Goal: Task Accomplishment & Management: Complete application form

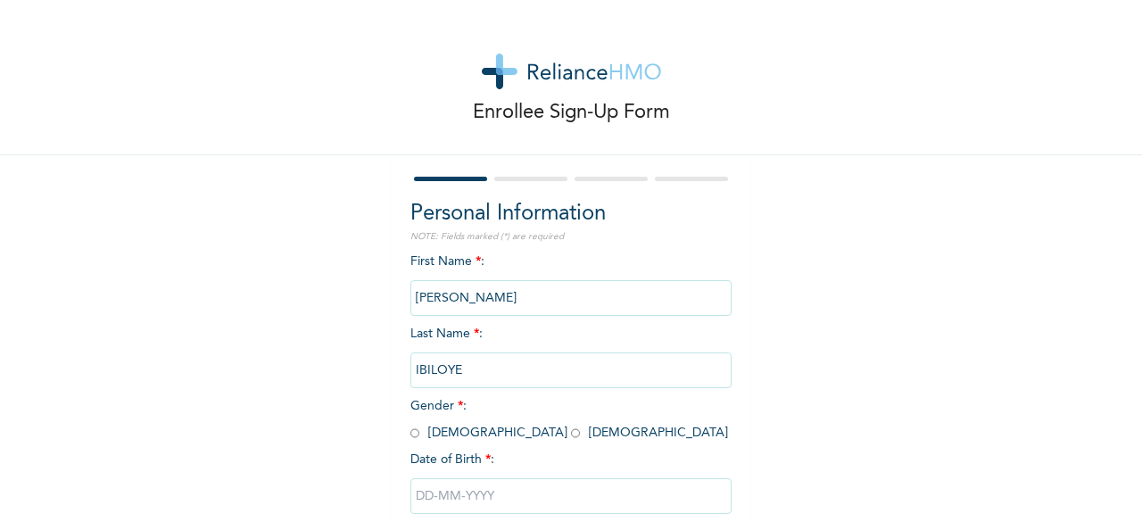
click at [571, 436] on input "radio" at bounding box center [575, 433] width 9 height 17
radio input "true"
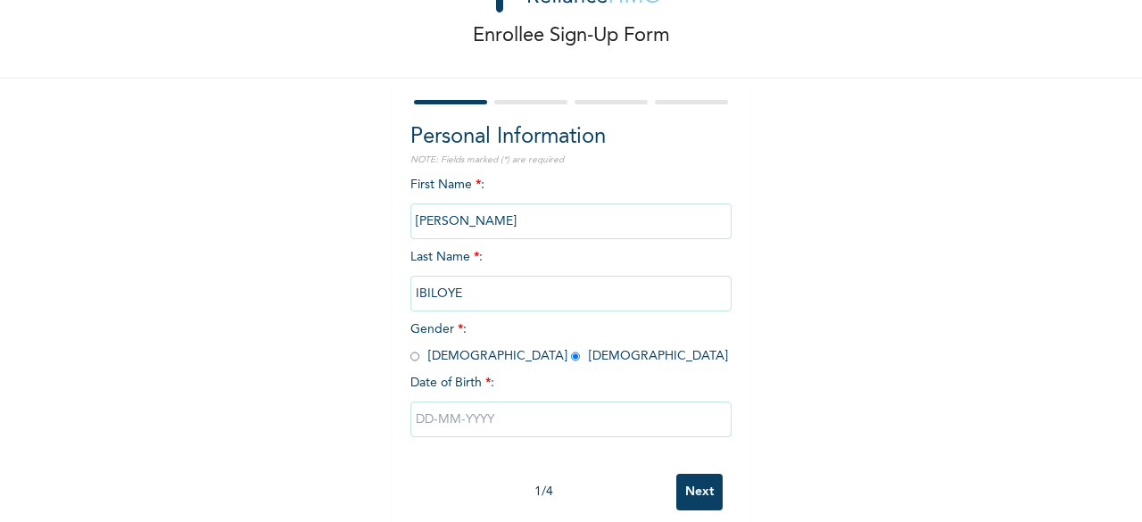
scroll to position [107, 0]
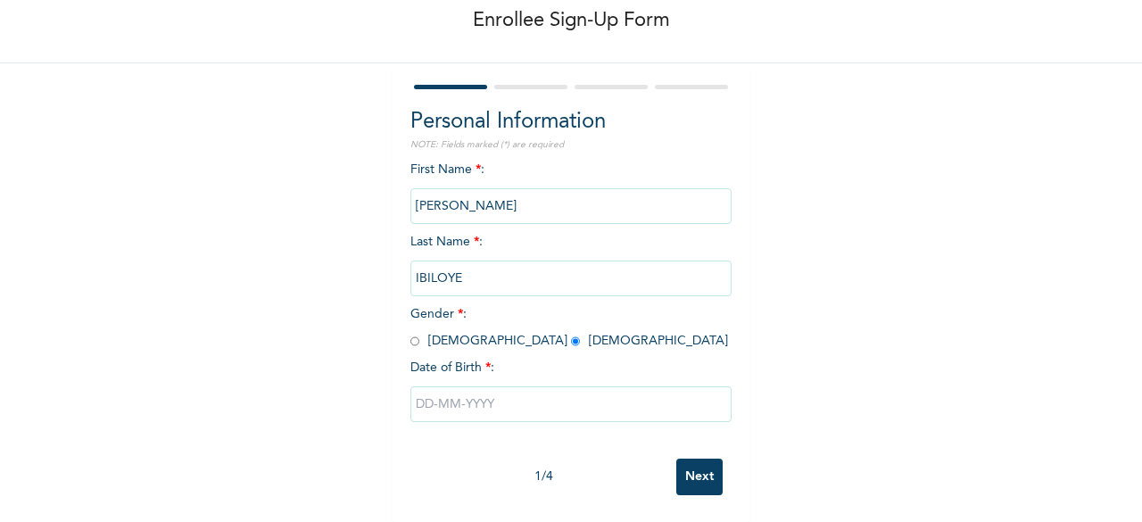
click at [493, 386] on input "text" at bounding box center [571, 404] width 321 height 36
select select "8"
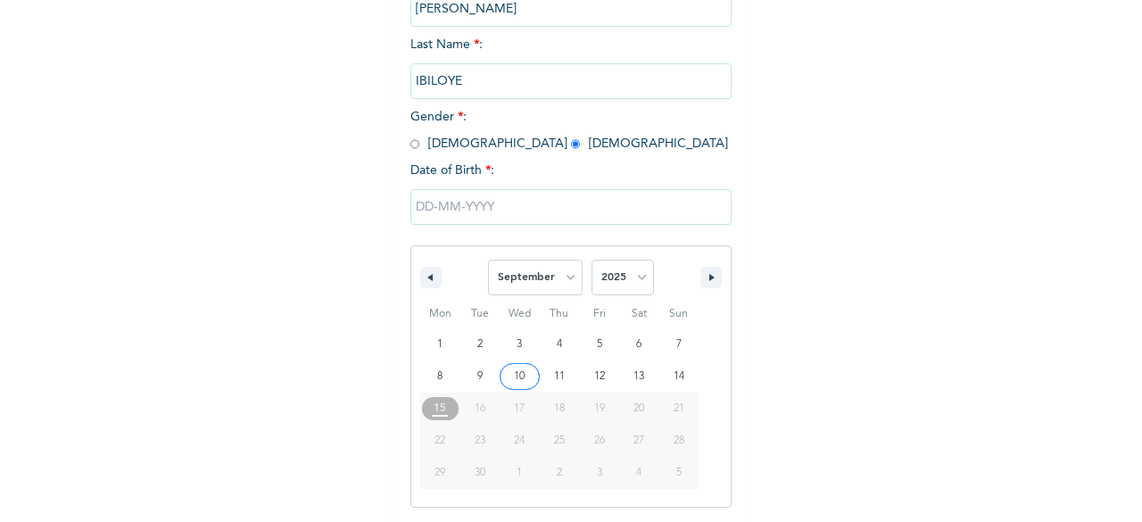
scroll to position [290, 0]
type input "[DATE]"
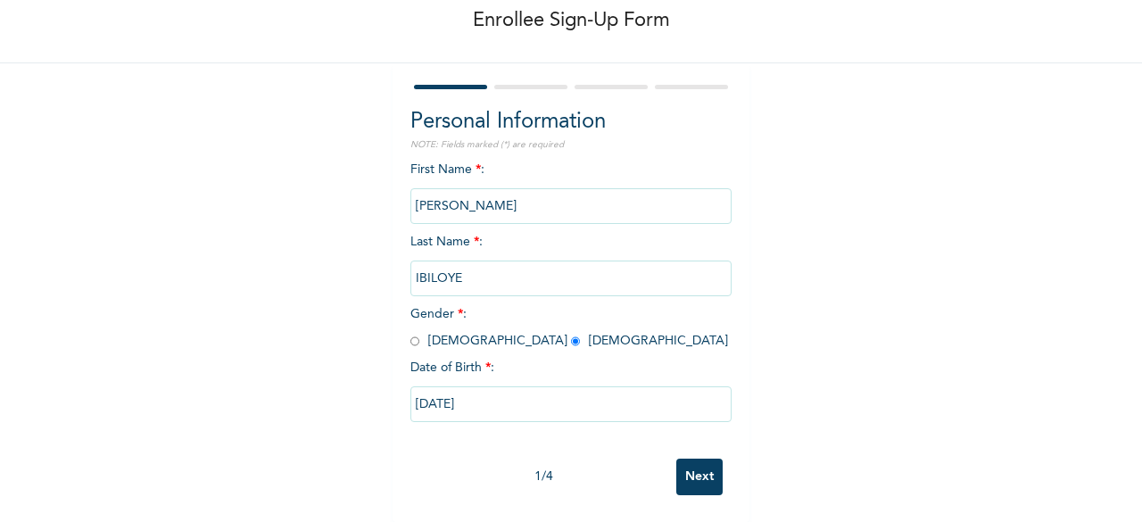
click at [419, 390] on input "[DATE]" at bounding box center [571, 404] width 321 height 36
select select "8"
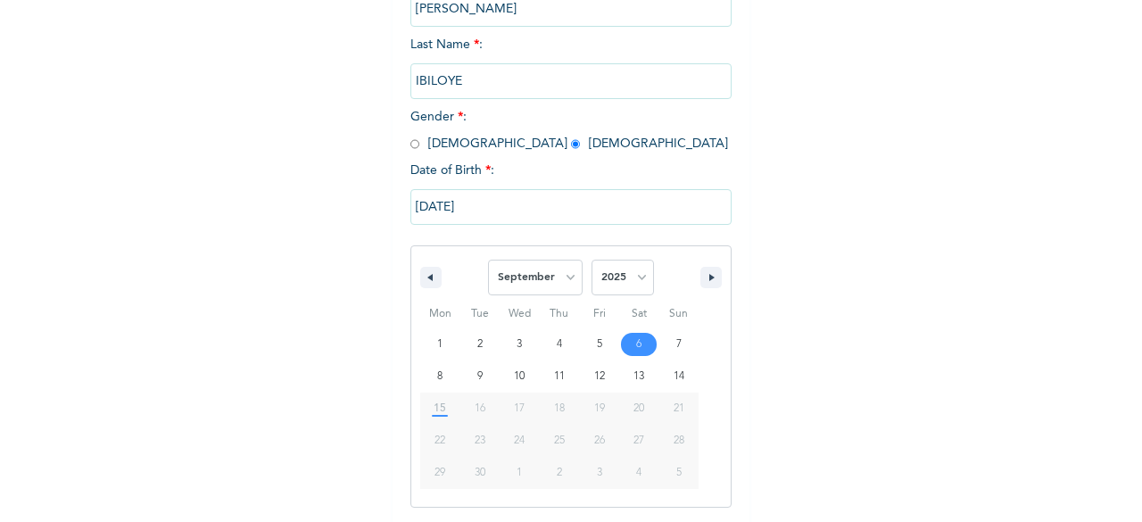
scroll to position [290, 0]
click at [423, 207] on input "[DATE]" at bounding box center [571, 206] width 321 height 36
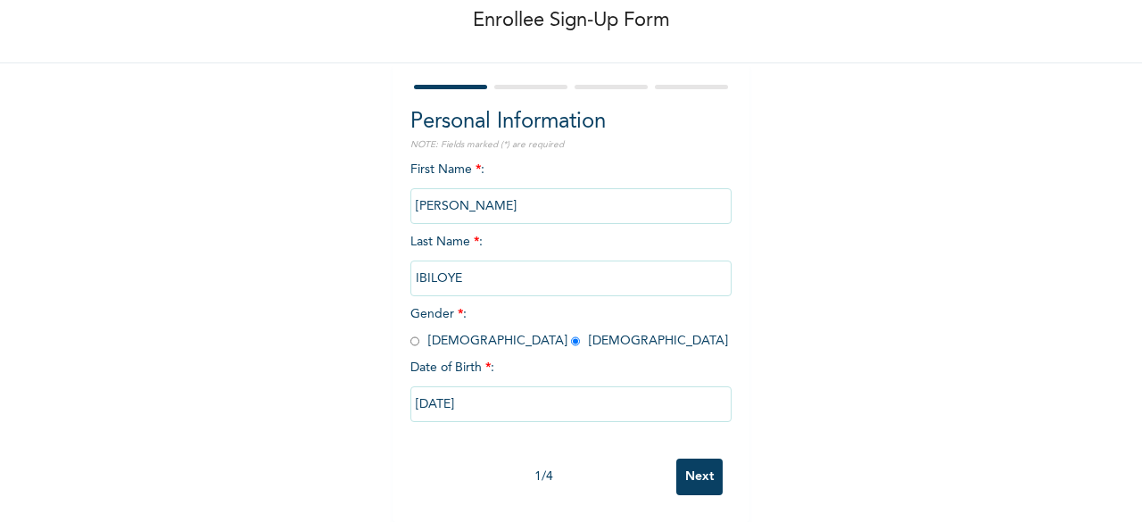
click at [421, 389] on input "[DATE]" at bounding box center [571, 404] width 321 height 36
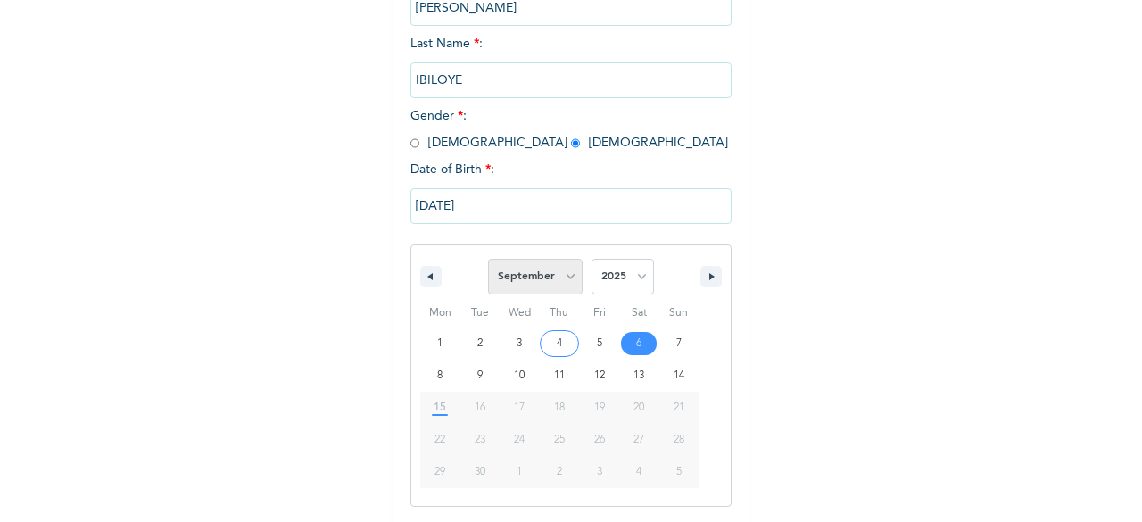
click at [566, 275] on select "January February March April May June July August September October November De…" at bounding box center [535, 277] width 95 height 36
select select "5"
click at [488, 261] on select "January February March April May June July August September October November De…" at bounding box center [535, 277] width 95 height 36
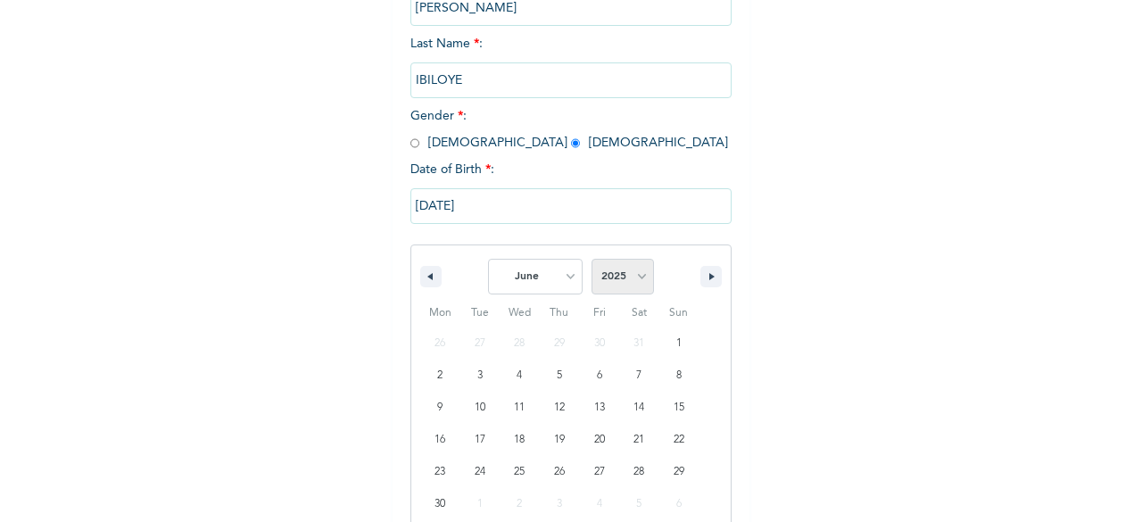
click at [637, 276] on select "2025 2024 2023 2022 2021 2020 2019 2018 2017 2016 2015 2014 2013 2012 2011 2010…" at bounding box center [623, 277] width 62 height 36
select select "1989"
click at [592, 261] on select "2025 2024 2023 2022 2021 2020 2019 2018 2017 2016 2015 2014 2013 2012 2011 2010…" at bounding box center [623, 277] width 62 height 36
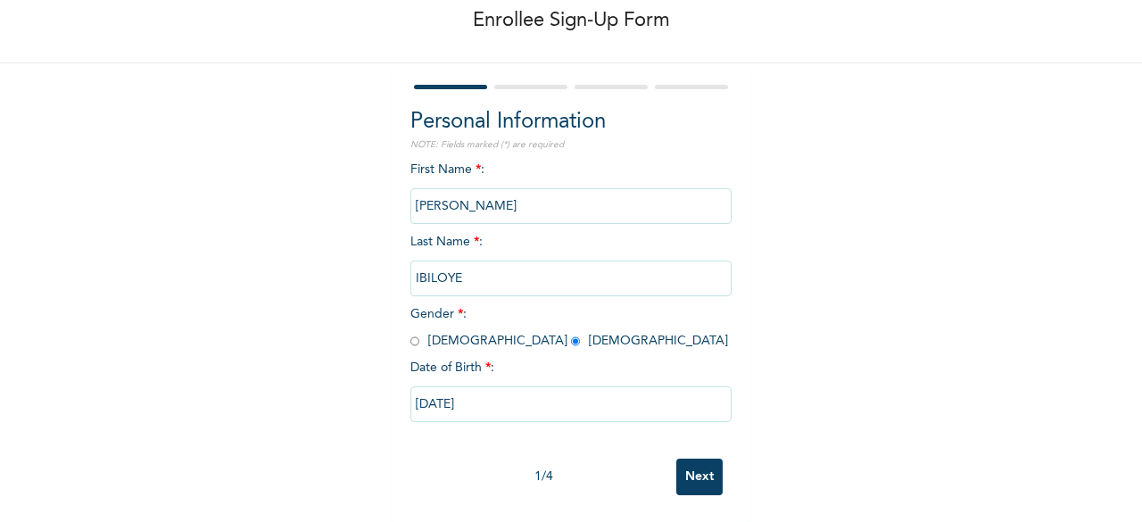
click at [871, 338] on div "Enrollee Sign-Up Form Personal Information NOTE: Fields marked (*) are required…" at bounding box center [571, 215] width 1142 height 614
click at [708, 462] on input "Next" at bounding box center [699, 477] width 46 height 37
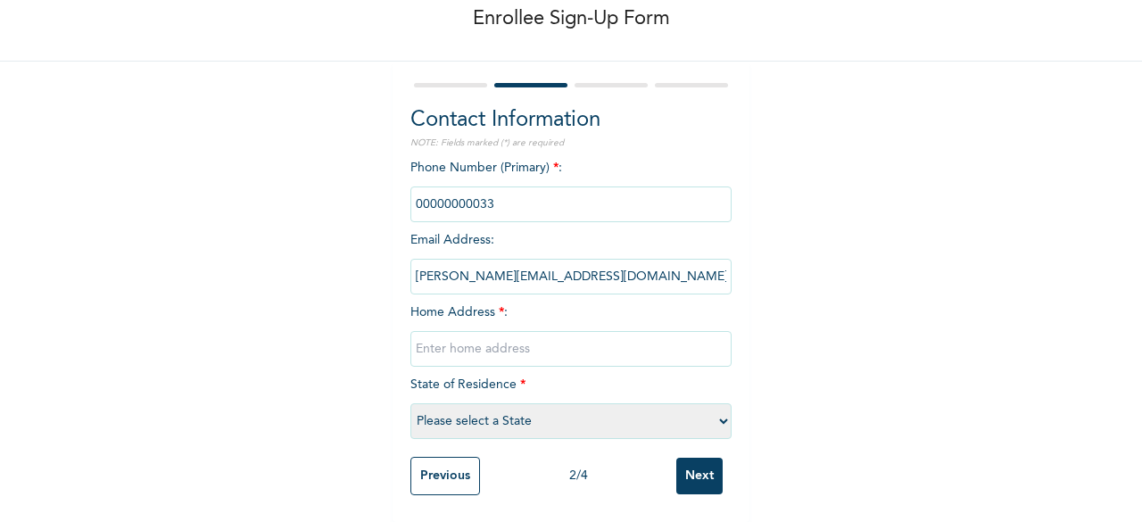
click at [494, 200] on input "phone" at bounding box center [571, 205] width 321 height 36
click at [488, 191] on input "phone" at bounding box center [571, 205] width 321 height 36
click at [469, 190] on input "phone" at bounding box center [571, 205] width 321 height 36
click at [485, 187] on input "phone" at bounding box center [571, 205] width 321 height 36
drag, startPoint x: 414, startPoint y: 187, endPoint x: 431, endPoint y: 184, distance: 17.2
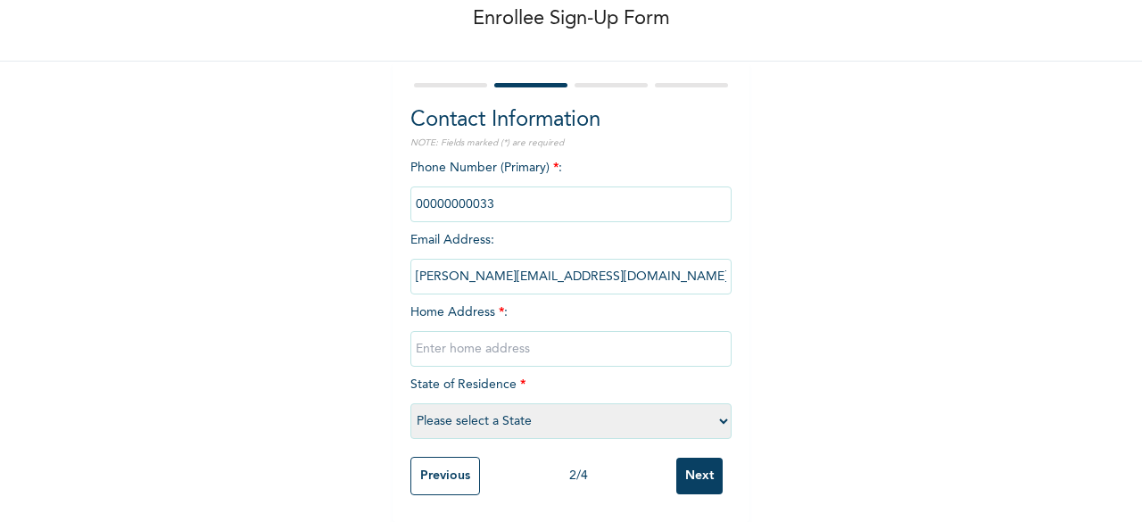
click at [431, 187] on input "phone" at bounding box center [571, 205] width 321 height 36
drag, startPoint x: 411, startPoint y: 189, endPoint x: 504, endPoint y: 187, distance: 93.7
click at [504, 187] on input "phone" at bounding box center [571, 205] width 321 height 36
click at [489, 187] on input "phone" at bounding box center [571, 205] width 321 height 36
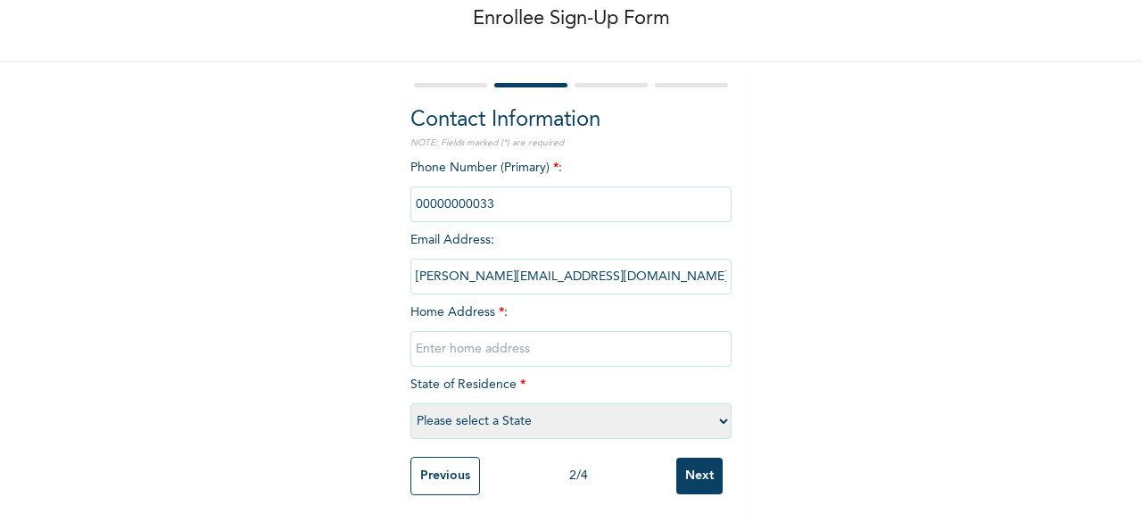
click at [416, 338] on input "text" at bounding box center [571, 349] width 321 height 36
type input "n"
type input "N0 9 SIJUADE STREET AKURE ONDO STATE"
click at [718, 404] on select "Please select a State [PERSON_NAME] (FCT) [PERSON_NAME] Ibom [GEOGRAPHIC_DATA] …" at bounding box center [571, 421] width 321 height 36
select select "29"
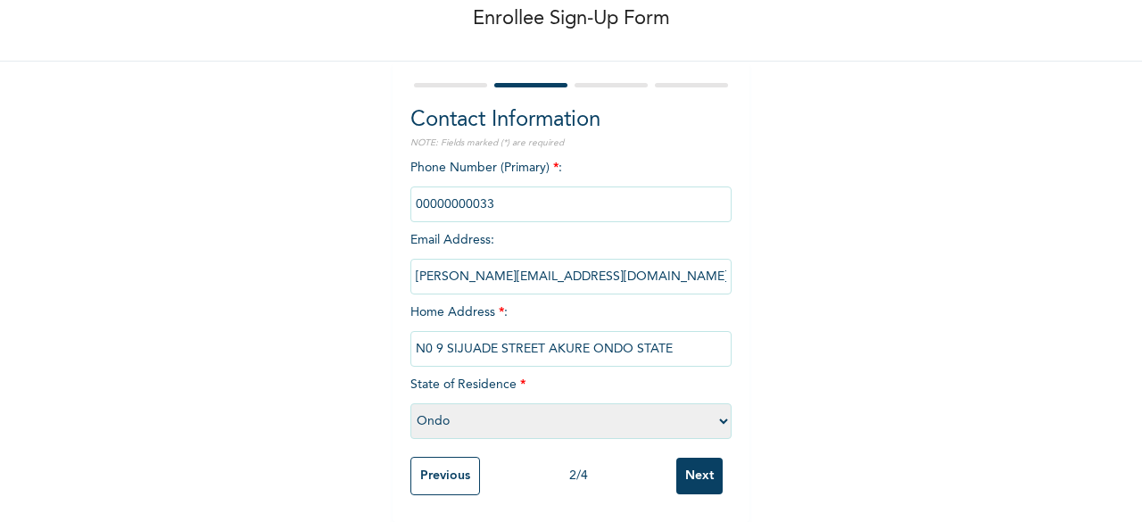
click at [411, 403] on select "Please select a State [PERSON_NAME] (FCT) [PERSON_NAME] Ibom [GEOGRAPHIC_DATA] …" at bounding box center [571, 421] width 321 height 36
drag, startPoint x: 482, startPoint y: 187, endPoint x: 341, endPoint y: 234, distance: 148.7
click at [341, 234] on div "Enrollee Sign-Up Form Contact Information NOTE: Fields marked (*) are required …" at bounding box center [571, 214] width 1142 height 616
click at [553, 192] on input "phone" at bounding box center [571, 205] width 321 height 36
click at [522, 191] on input "phone" at bounding box center [571, 205] width 321 height 36
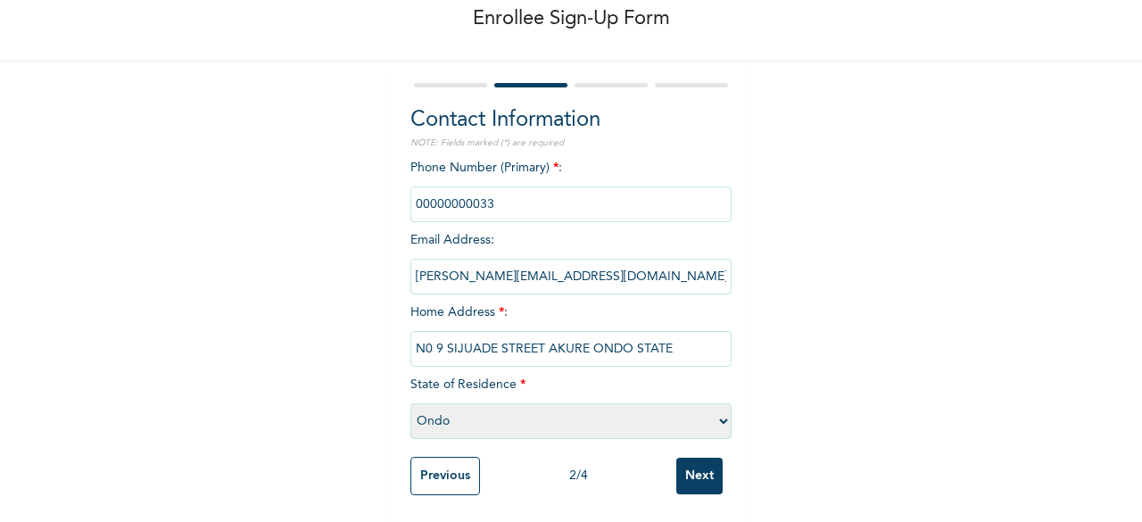
click at [485, 188] on input "phone" at bounding box center [571, 205] width 321 height 36
click at [515, 188] on input "phone" at bounding box center [571, 205] width 321 height 36
click at [487, 192] on input "phone" at bounding box center [571, 205] width 321 height 36
click at [484, 191] on input "phone" at bounding box center [571, 205] width 321 height 36
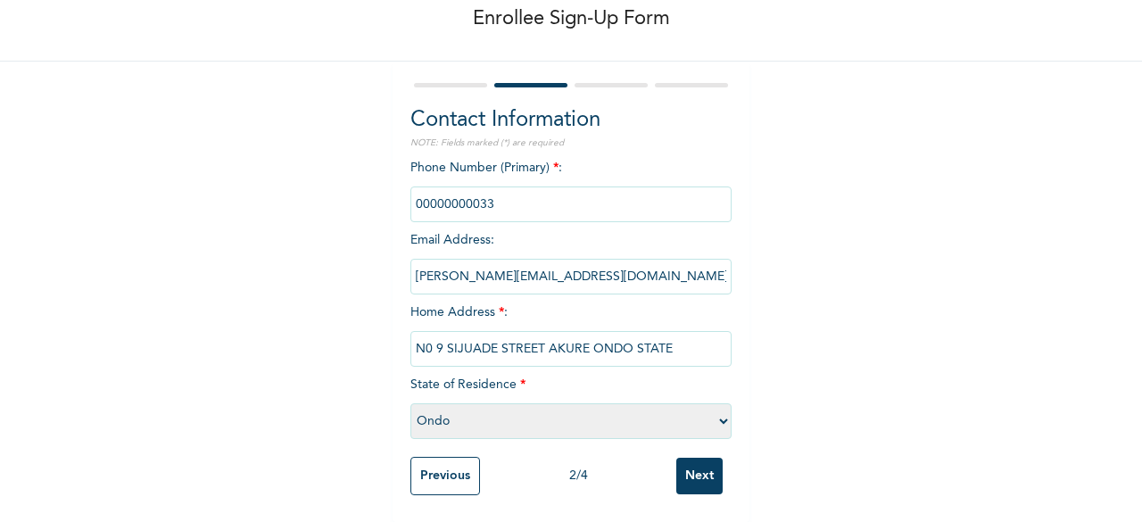
click at [484, 191] on input "phone" at bounding box center [571, 205] width 321 height 36
click at [687, 460] on input "Next" at bounding box center [699, 476] width 46 height 37
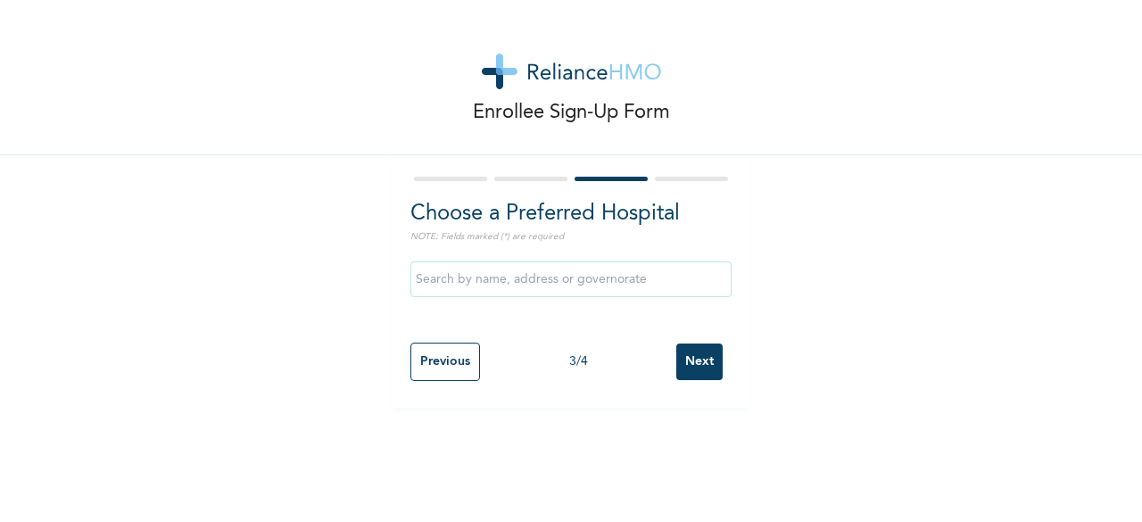
click at [438, 360] on input "Previous" at bounding box center [446, 362] width 70 height 38
select select "29"
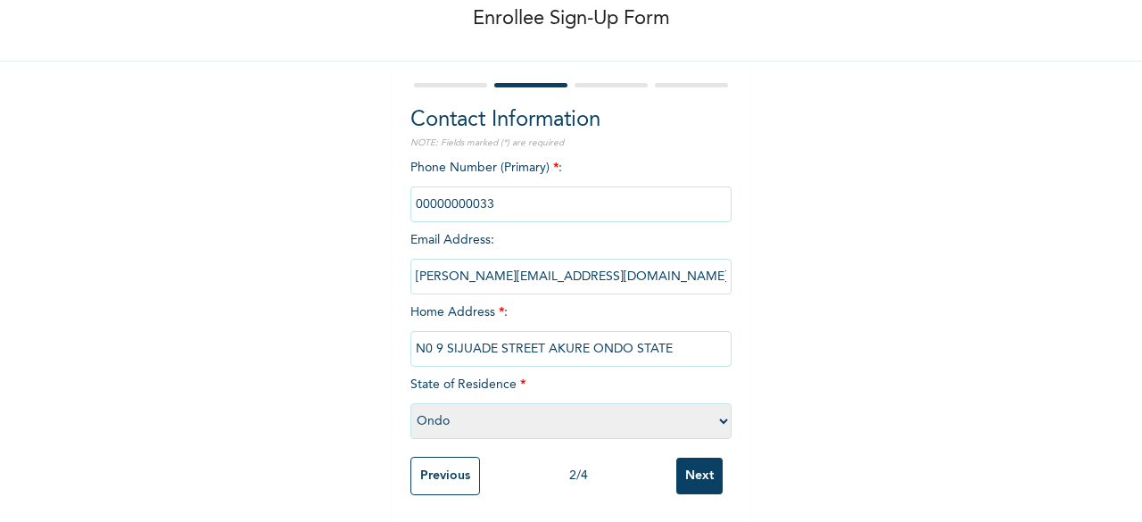
scroll to position [109, 0]
click at [691, 463] on input "Next" at bounding box center [699, 476] width 46 height 37
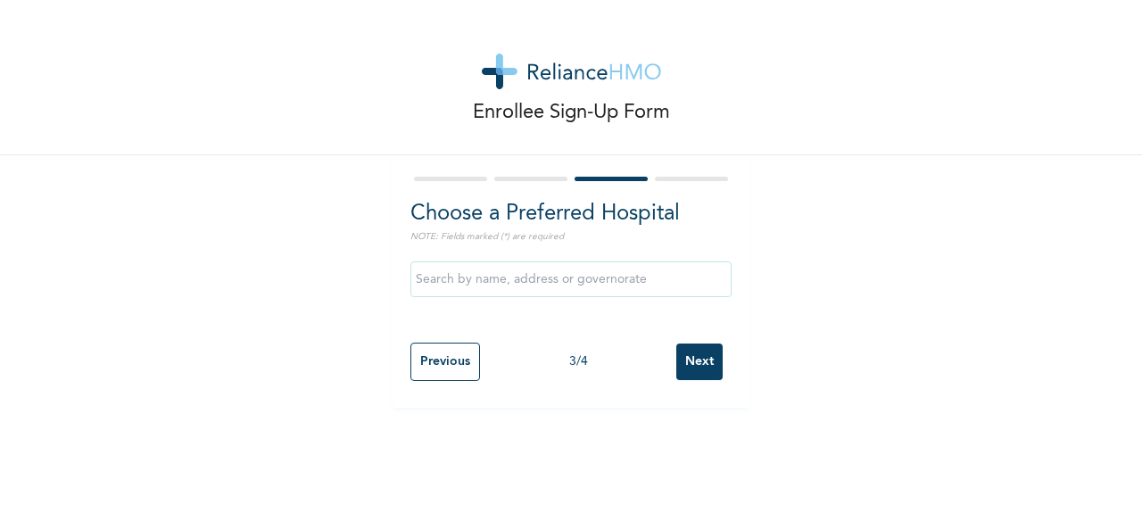
click at [688, 363] on input "Next" at bounding box center [699, 362] width 46 height 37
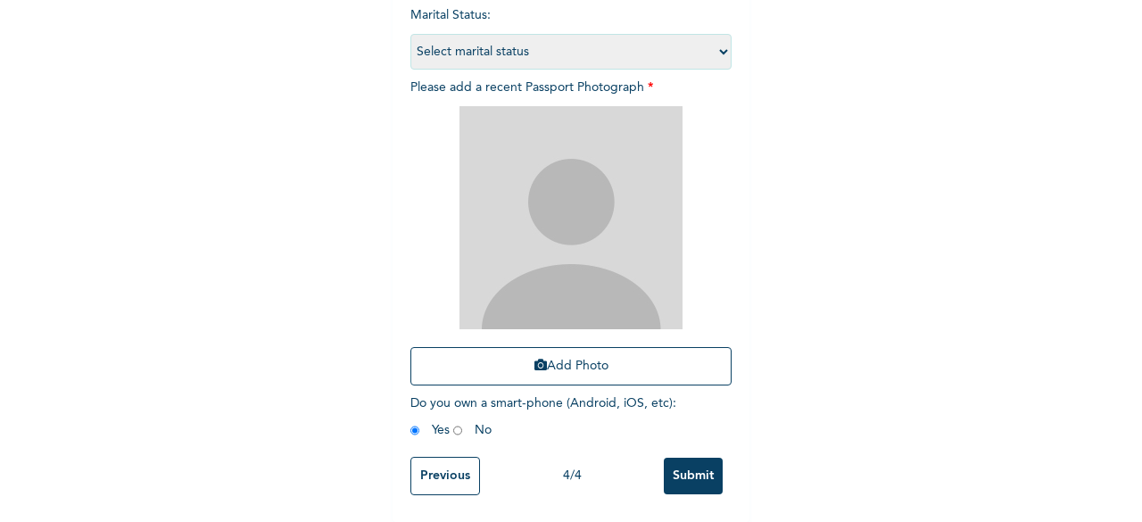
scroll to position [261, 0]
click at [439, 458] on input "Previous" at bounding box center [446, 476] width 70 height 38
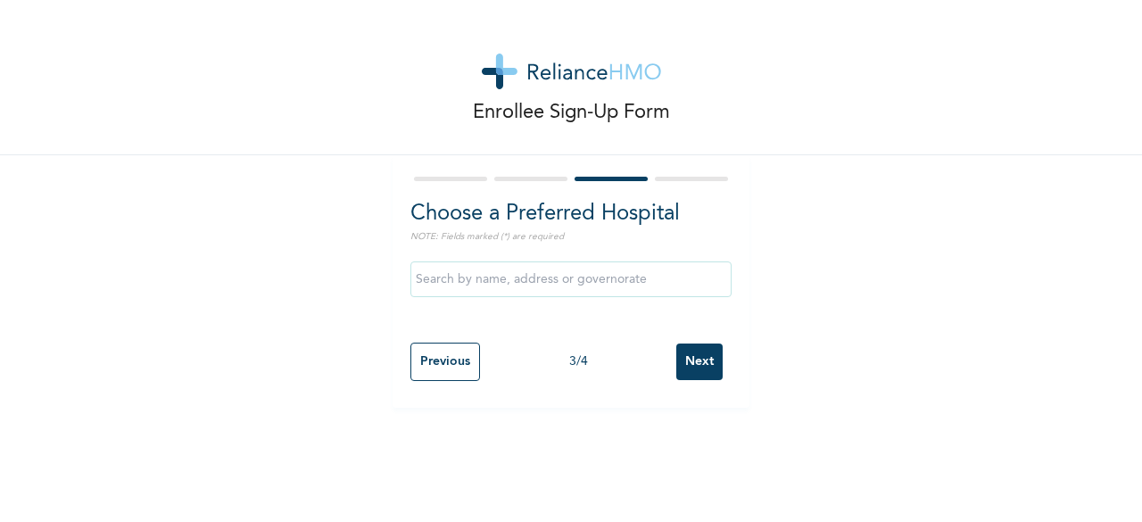
scroll to position [0, 0]
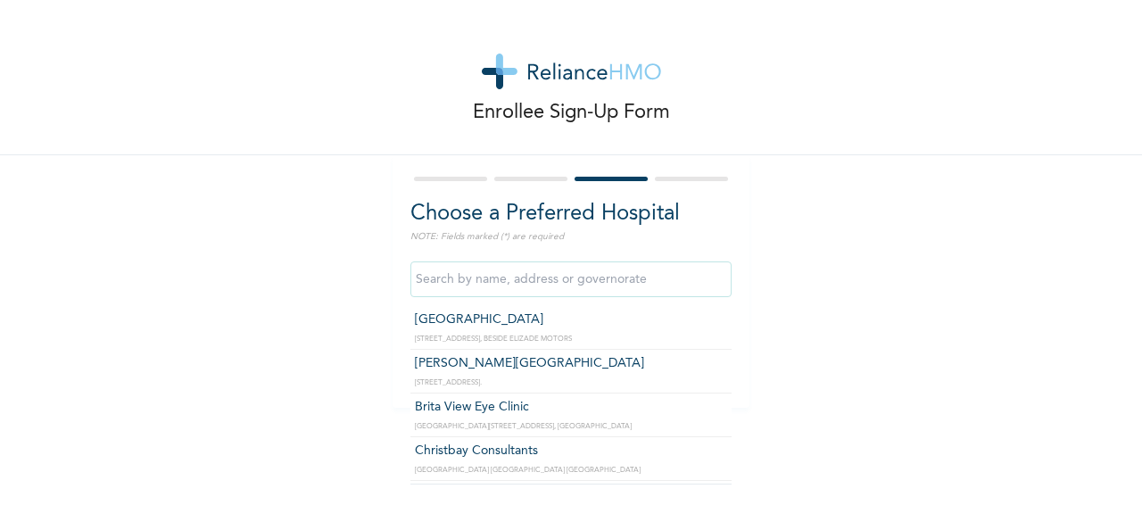
click at [429, 283] on input "text" at bounding box center [571, 279] width 321 height 36
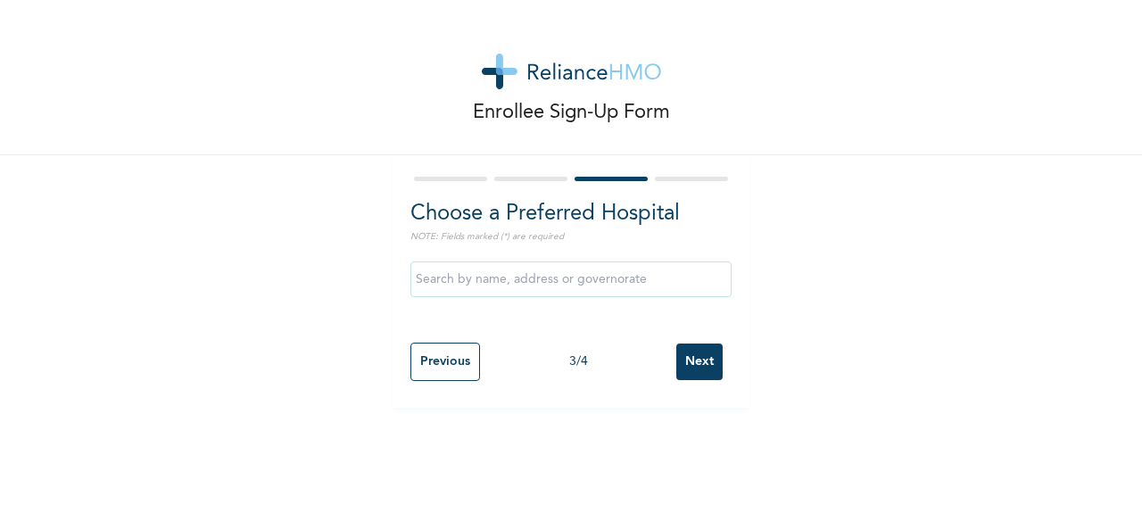
click at [773, 491] on div "Enrollee Sign-Up Form Choose a Preferred Hospital NOTE: Fields marked (*) are r…" at bounding box center [571, 261] width 1142 height 522
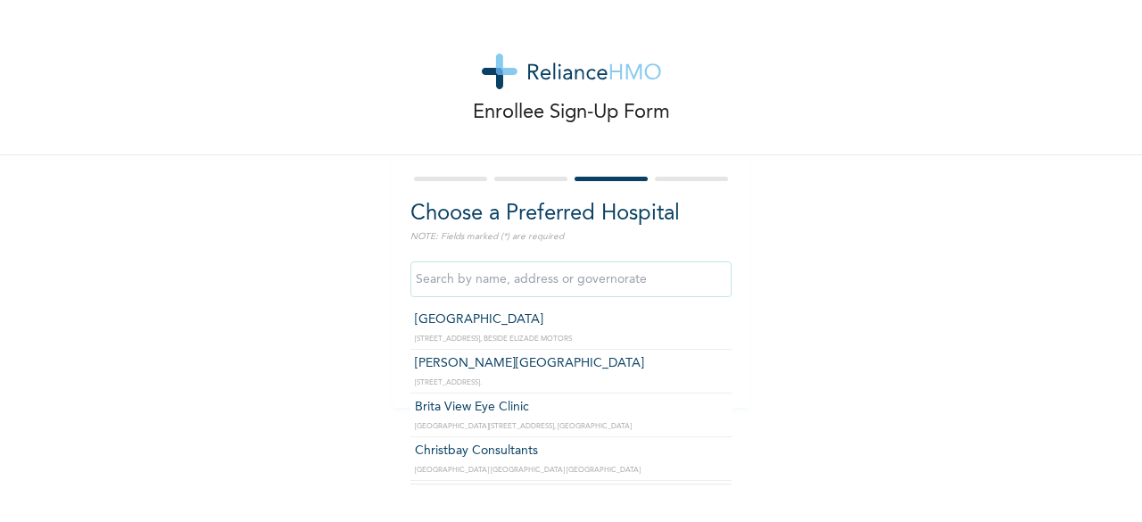
click at [441, 283] on input "text" at bounding box center [571, 279] width 321 height 36
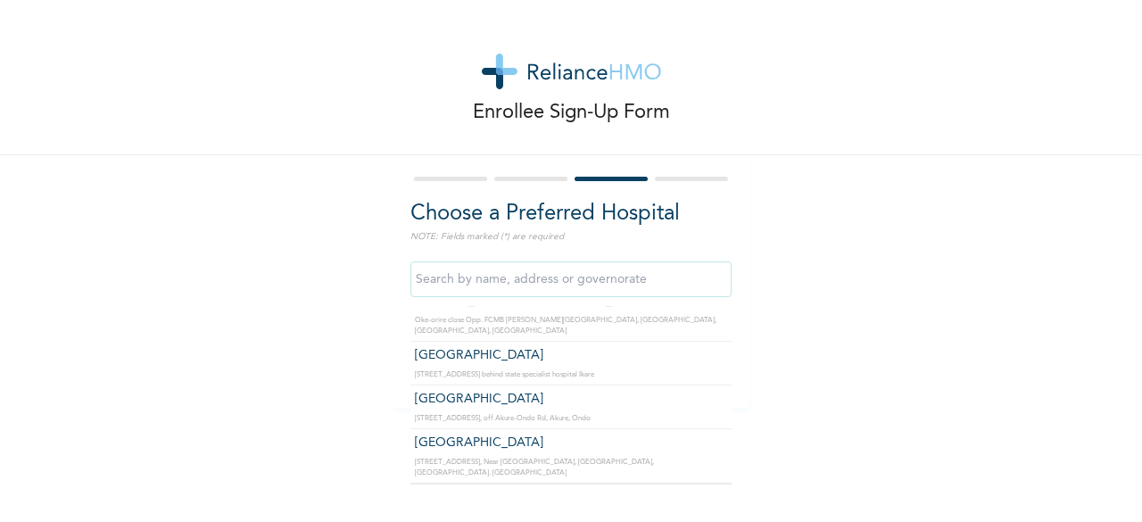
scroll to position [250, 0]
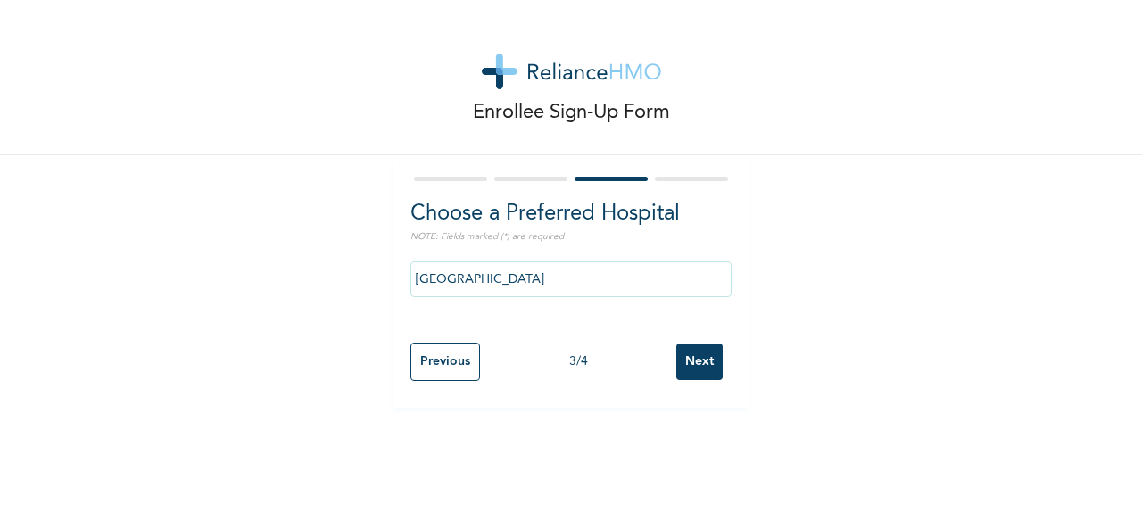
click at [498, 275] on input "[GEOGRAPHIC_DATA]" at bounding box center [571, 279] width 321 height 36
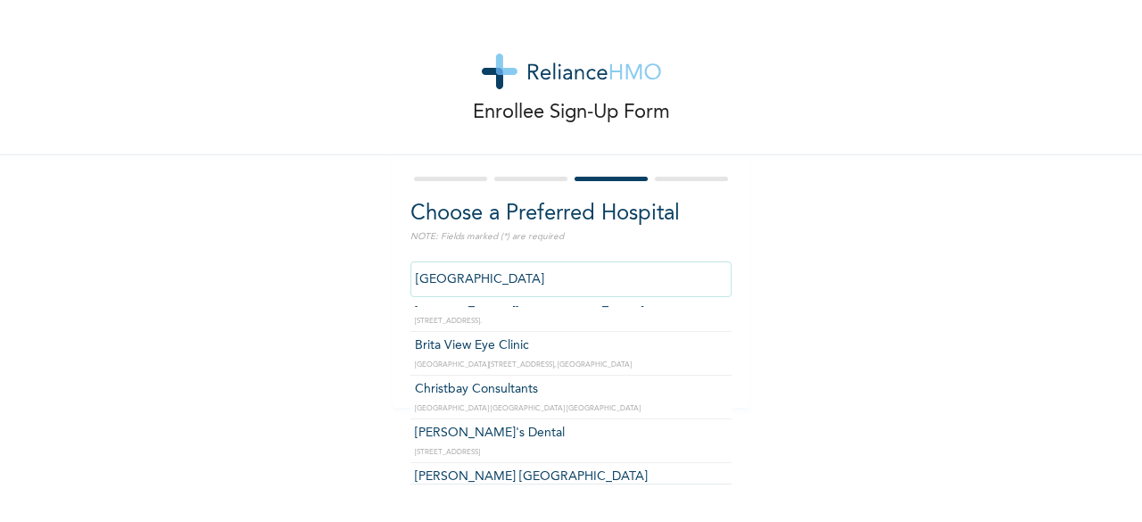
scroll to position [0, 0]
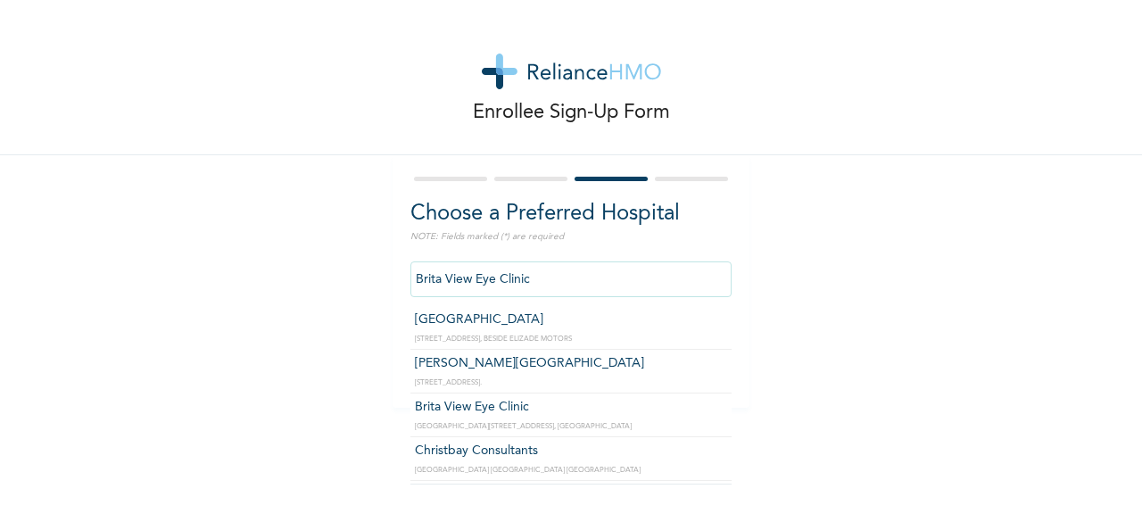
click at [525, 276] on input "Brita View Eye Clinic" at bounding box center [571, 279] width 321 height 36
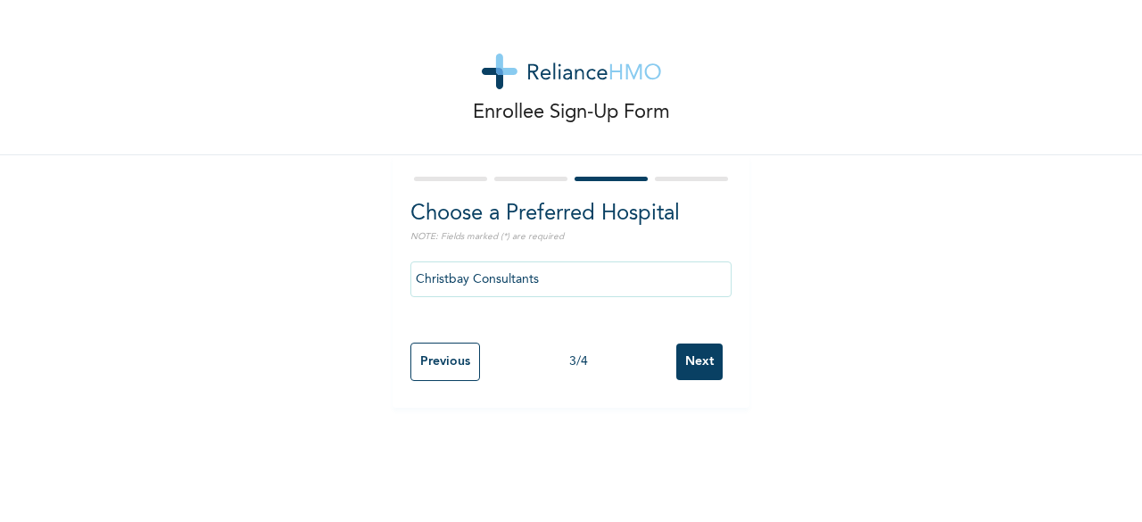
drag, startPoint x: 691, startPoint y: 462, endPoint x: 543, endPoint y: 356, distance: 181.6
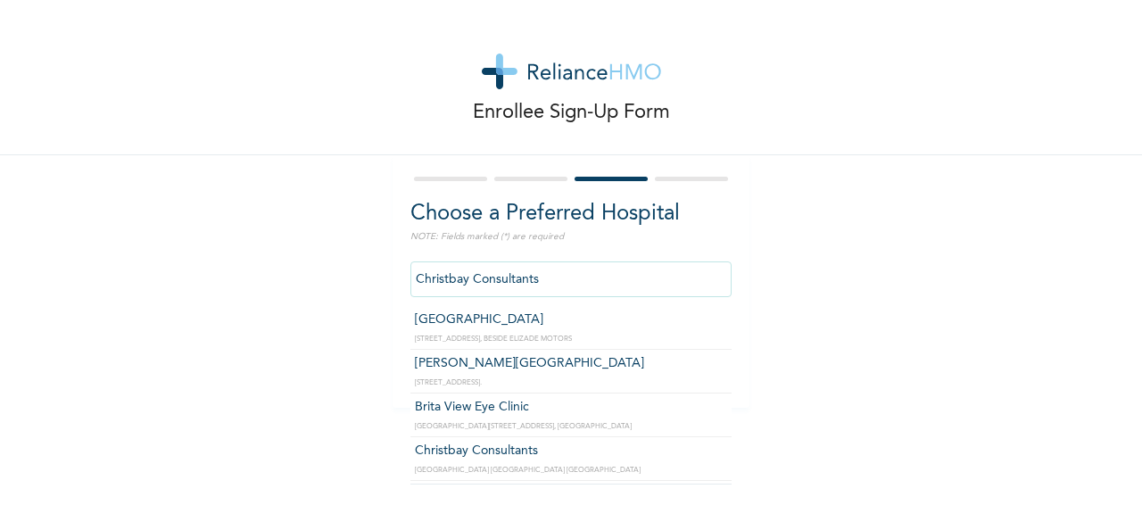
click at [560, 281] on input "Christbay Consultants" at bounding box center [571, 279] width 321 height 36
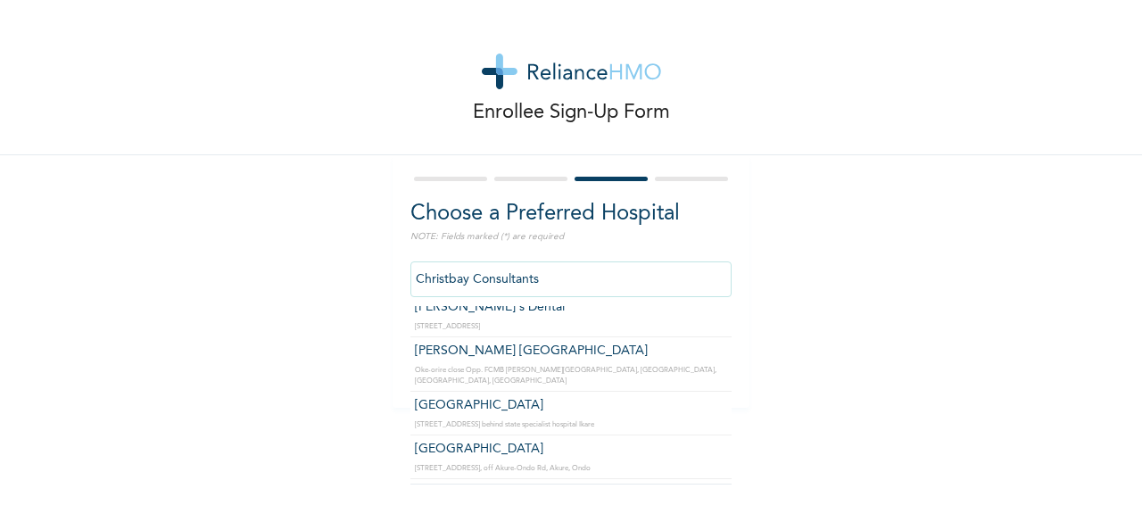
scroll to position [214, 0]
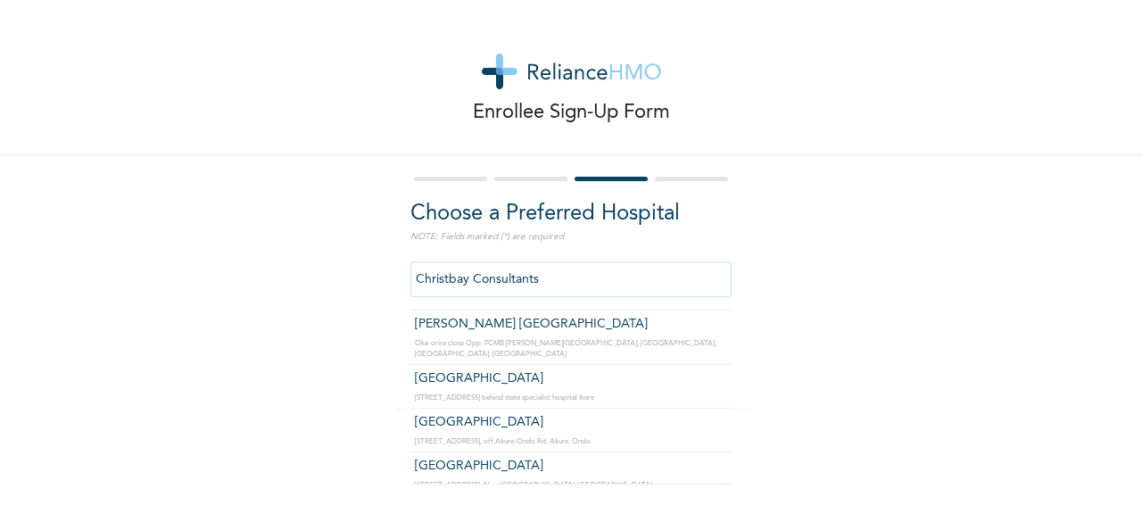
type input "[GEOGRAPHIC_DATA]"
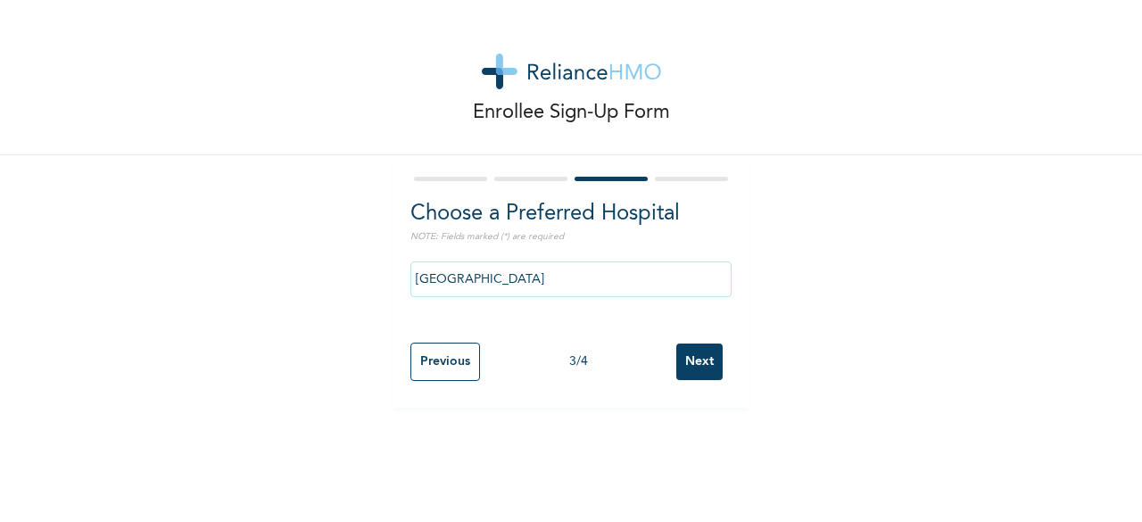
click at [690, 363] on input "Next" at bounding box center [699, 362] width 46 height 37
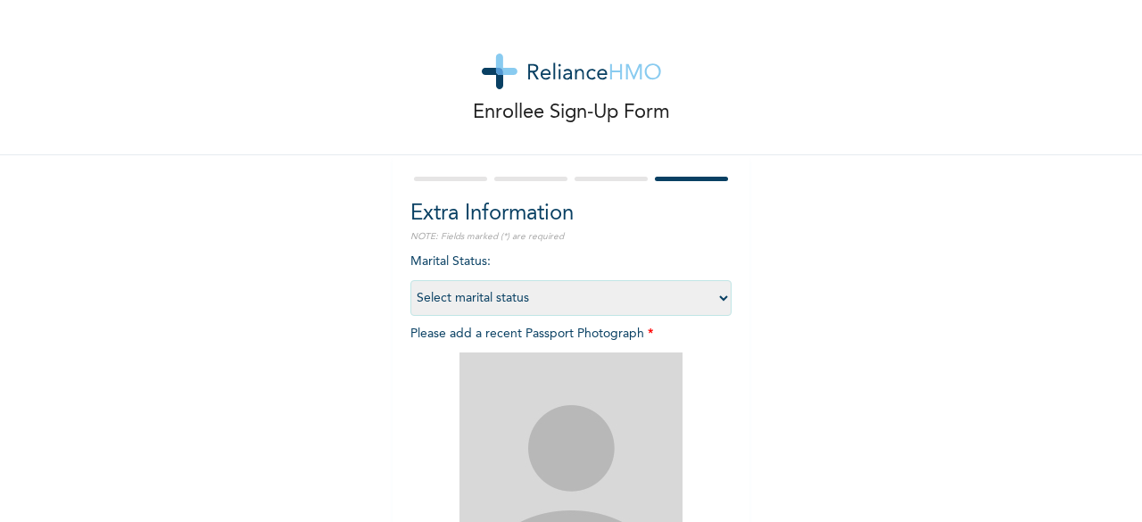
click at [716, 297] on select "Select marital status [DEMOGRAPHIC_DATA] Married [DEMOGRAPHIC_DATA] Widow/[DEMO…" at bounding box center [571, 298] width 321 height 36
select select "2"
click at [411, 280] on select "Select marital status [DEMOGRAPHIC_DATA] Married [DEMOGRAPHIC_DATA] Widow/[DEMO…" at bounding box center [571, 298] width 321 height 36
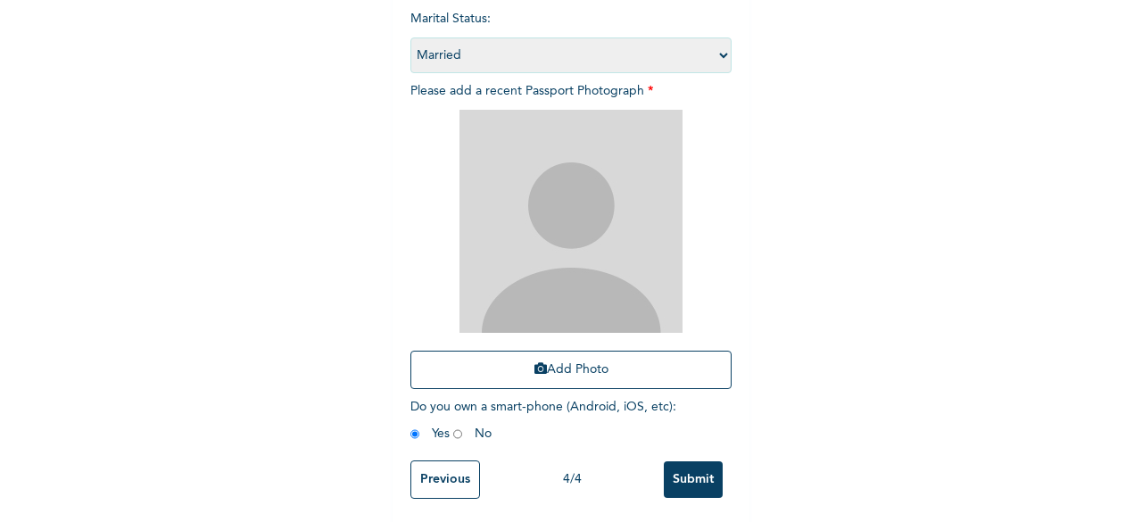
scroll to position [250, 0]
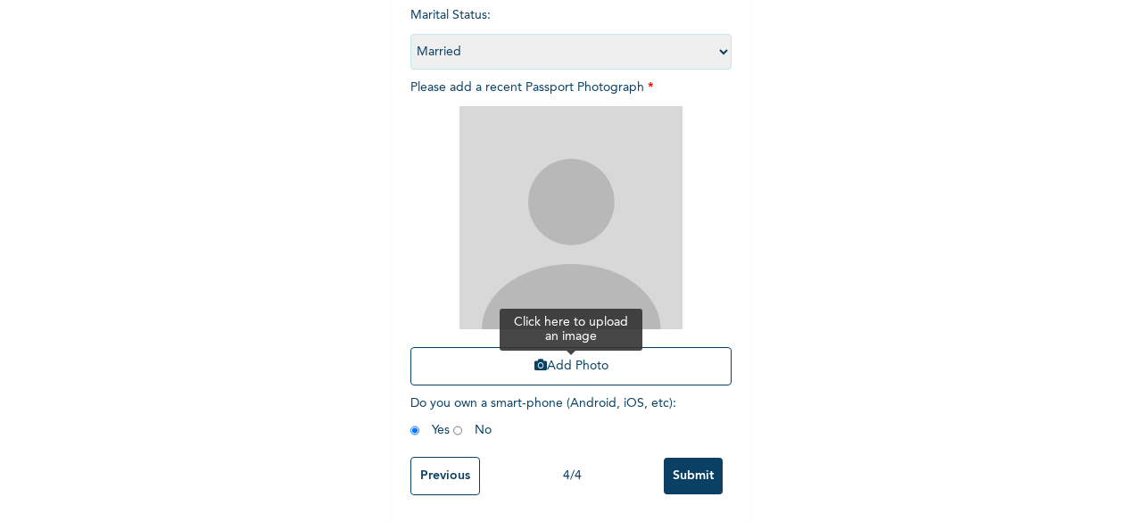
click at [565, 366] on button "Add Photo" at bounding box center [571, 366] width 321 height 38
click at [535, 361] on icon "button" at bounding box center [541, 365] width 12 height 12
click at [618, 365] on button "Add Photo" at bounding box center [571, 366] width 321 height 38
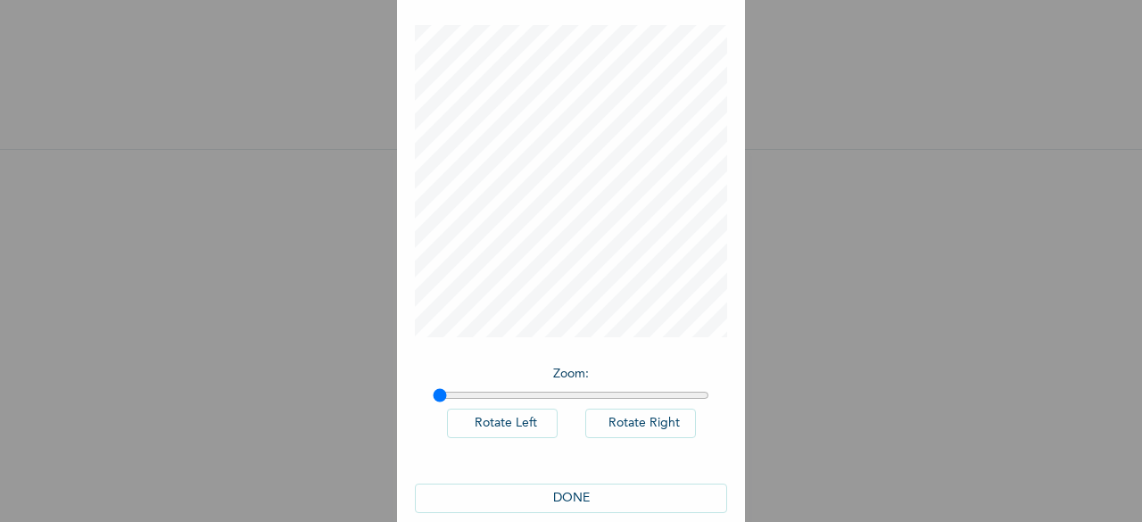
scroll to position [100, 0]
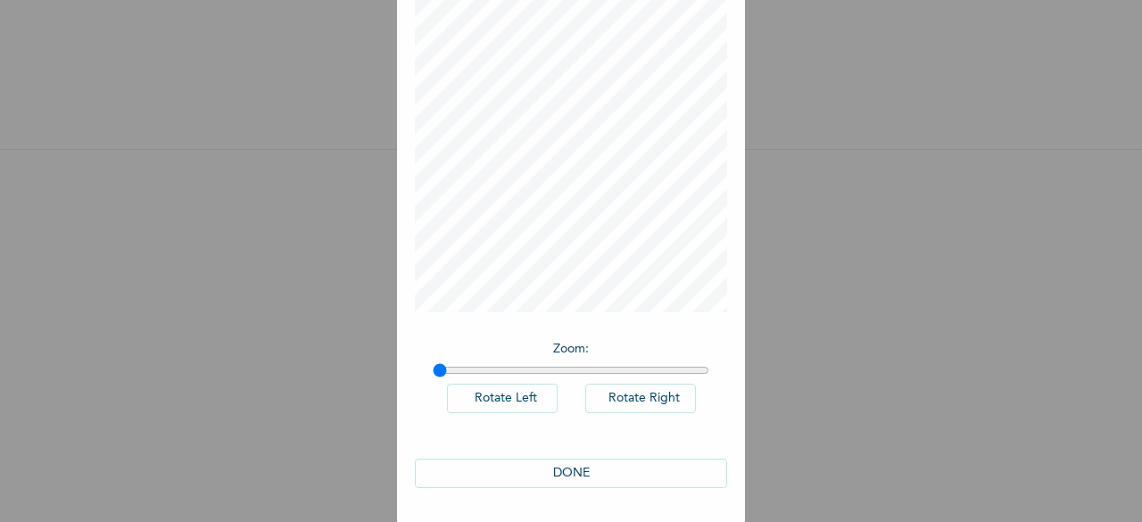
click at [625, 477] on button "DONE" at bounding box center [571, 473] width 312 height 29
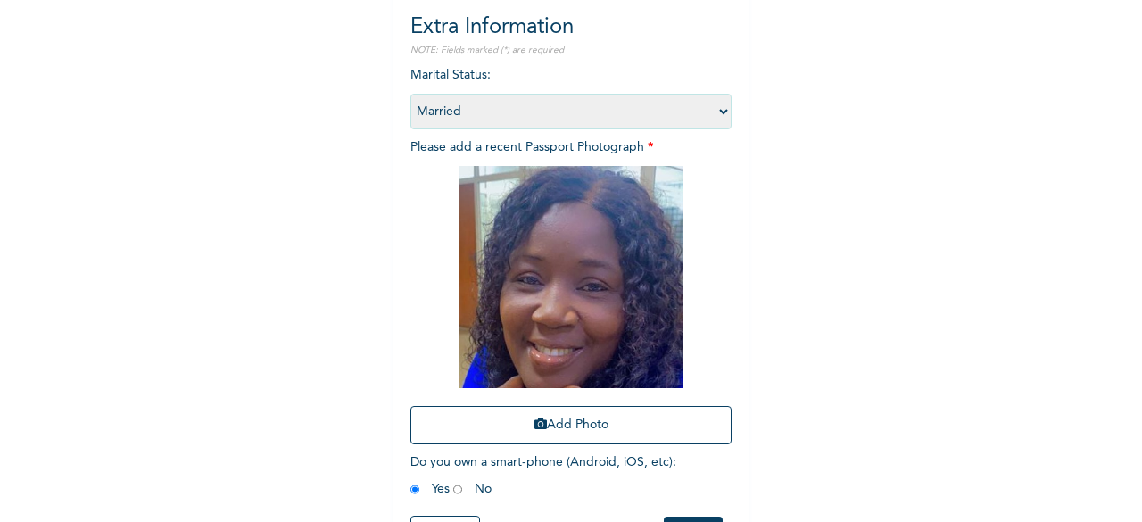
scroll to position [261, 0]
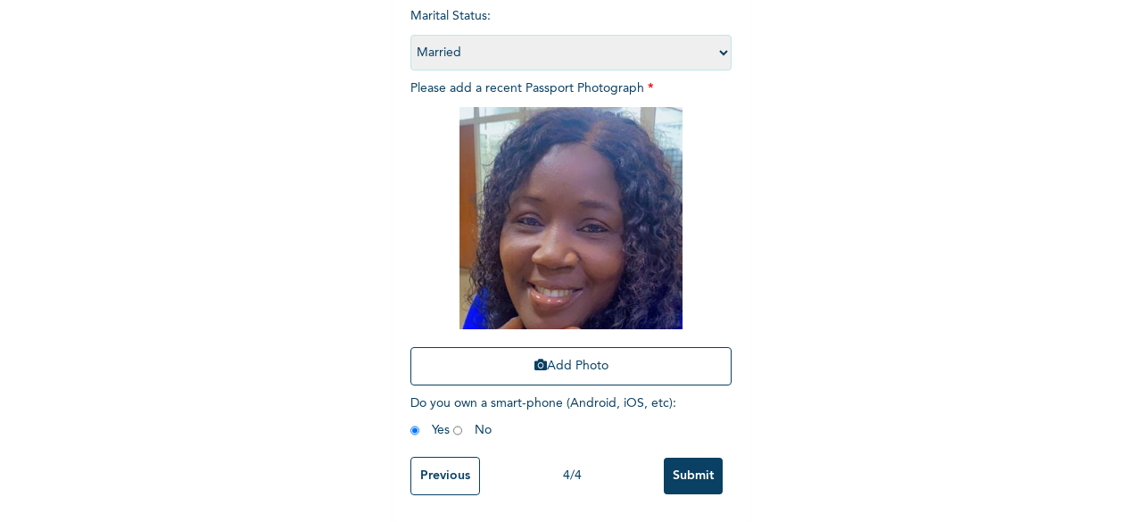
click at [678, 461] on input "Submit" at bounding box center [693, 476] width 59 height 37
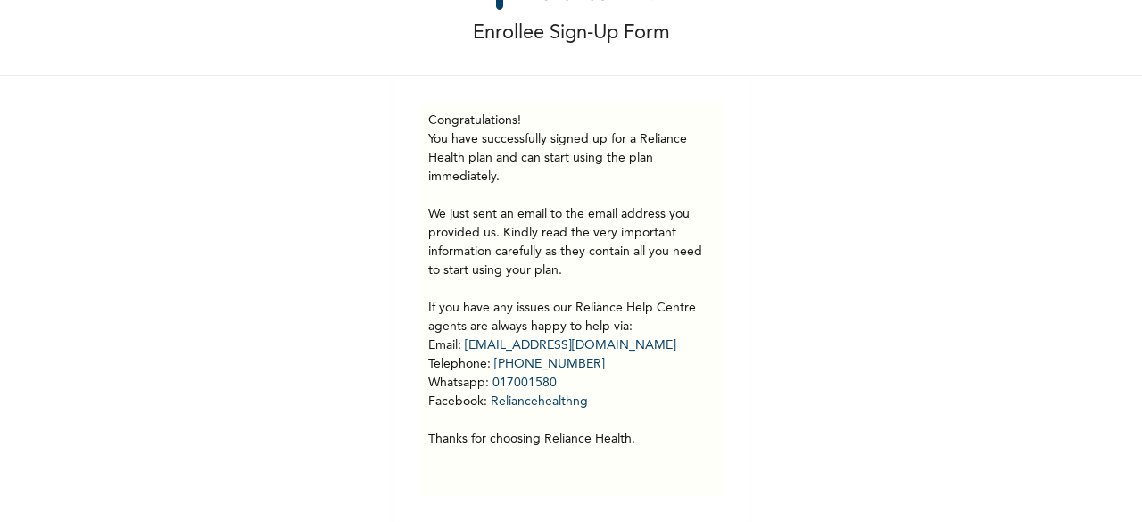
scroll to position [93, 0]
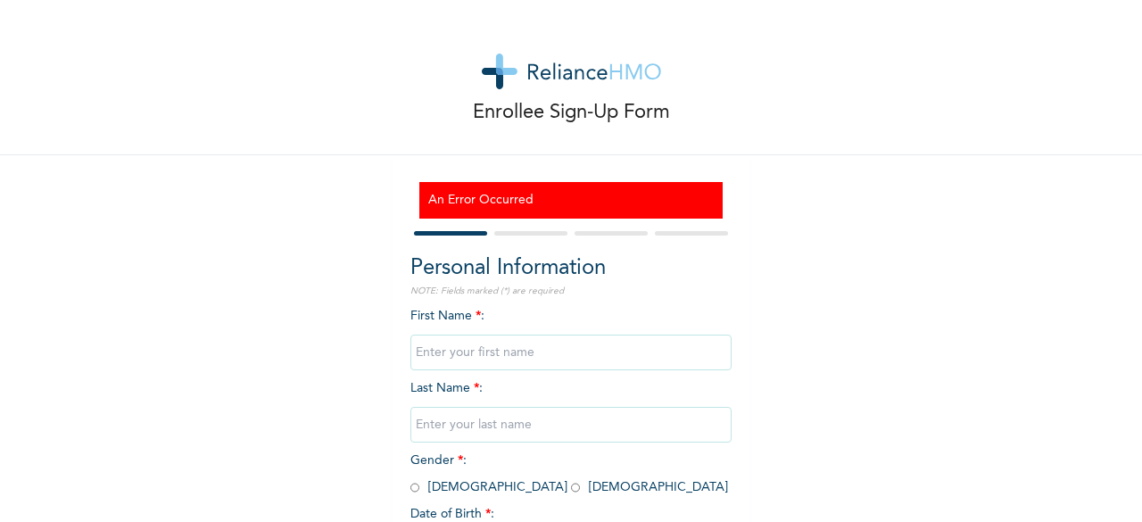
click at [475, 353] on input "text" at bounding box center [571, 353] width 321 height 36
type input "JULIANA"
click at [427, 429] on input "text" at bounding box center [571, 425] width 321 height 36
type input "IBILOYE"
click at [571, 494] on input "radio" at bounding box center [575, 487] width 9 height 17
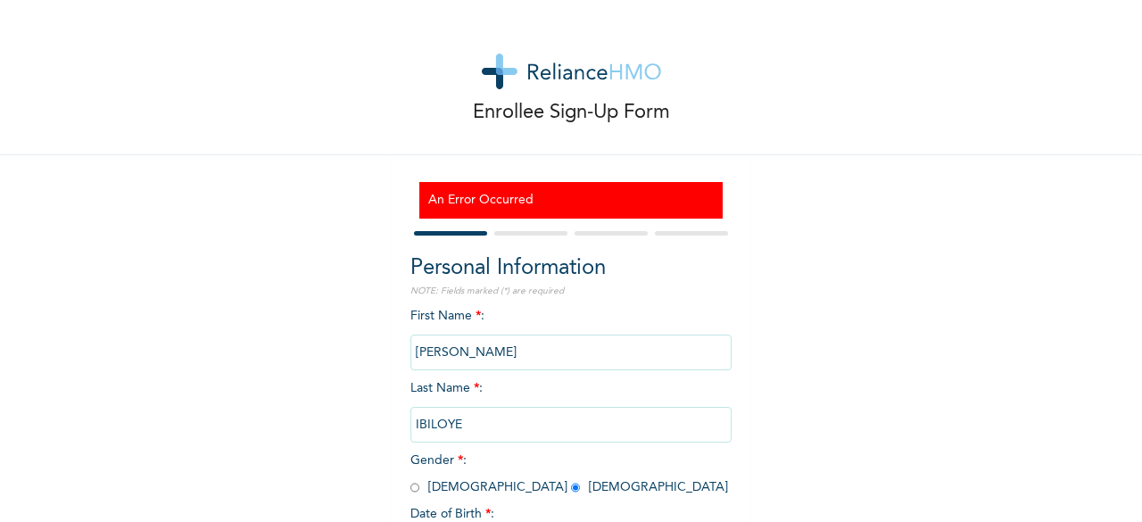
radio input "true"
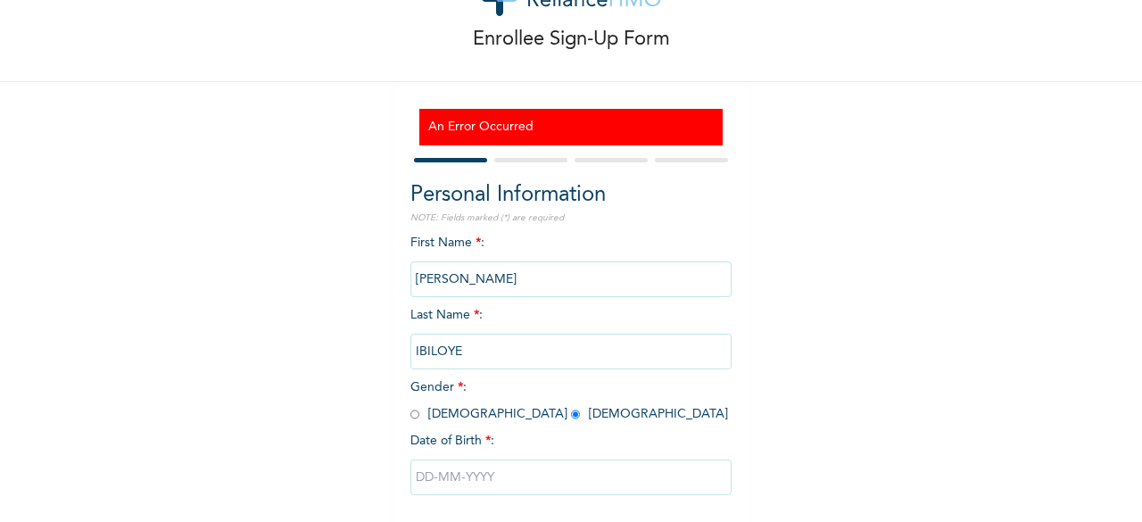
scroll to position [107, 0]
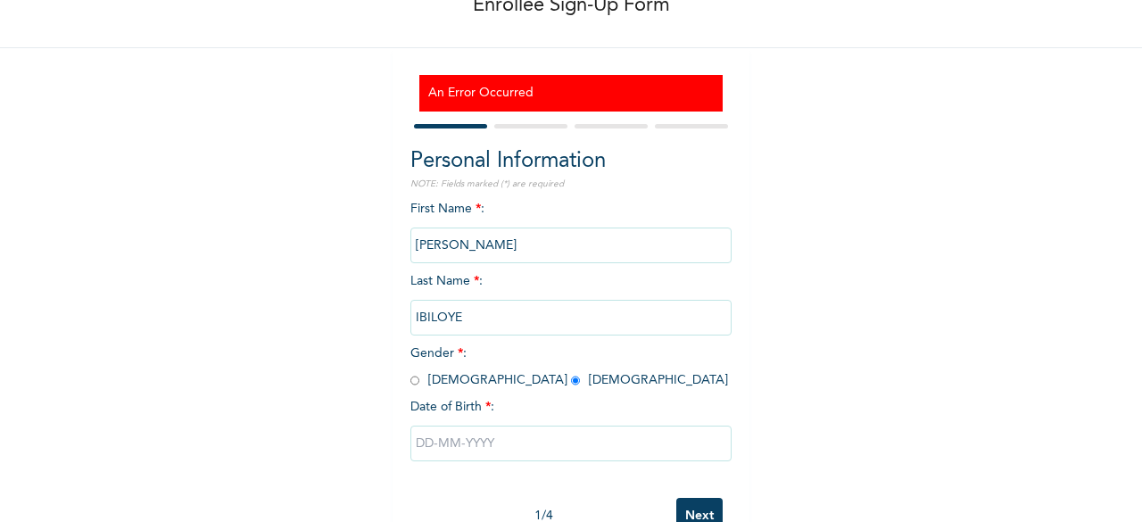
click at [471, 443] on input "text" at bounding box center [571, 444] width 321 height 36
select select "8"
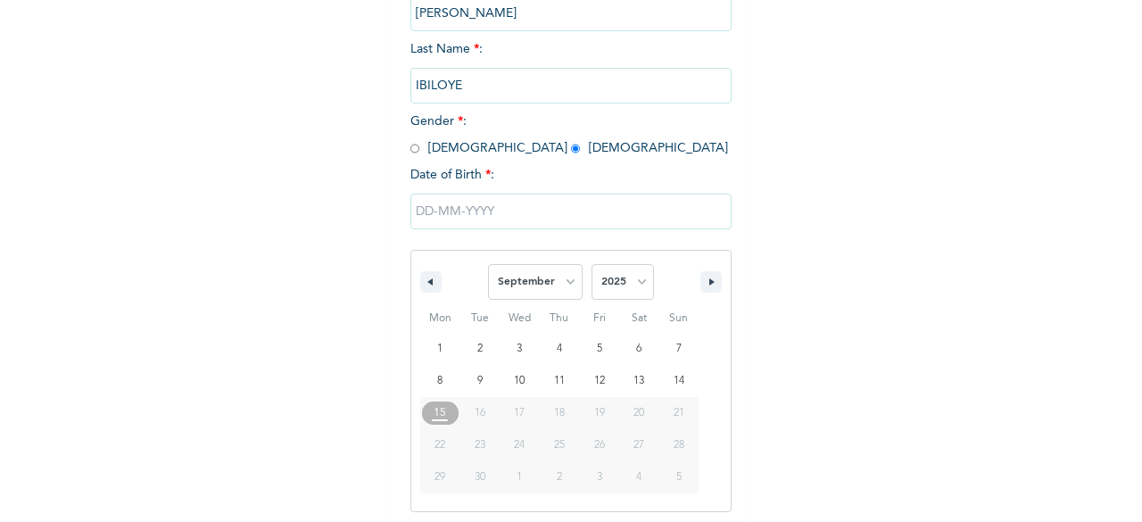
scroll to position [344, 0]
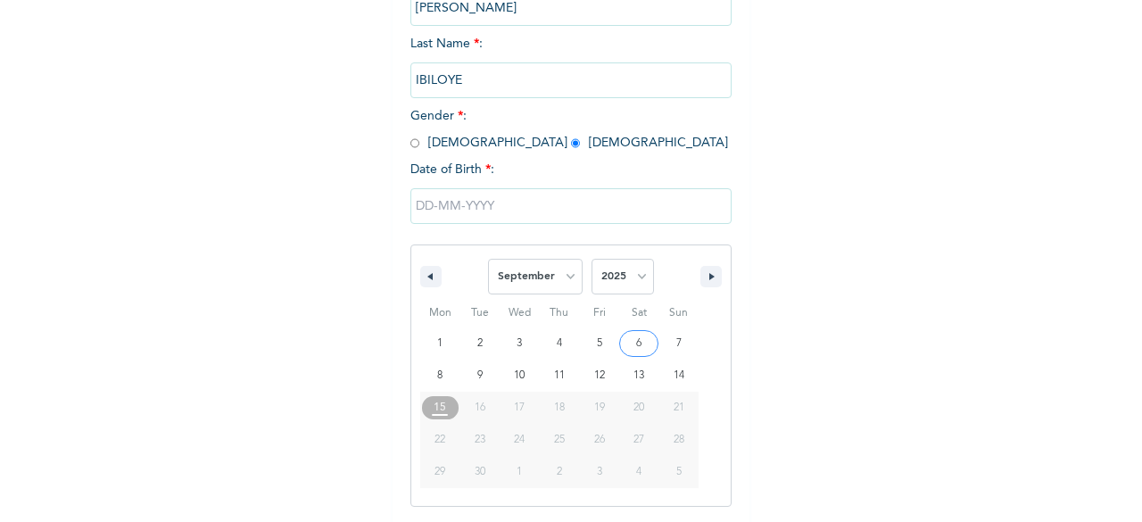
type input "09/06/2025"
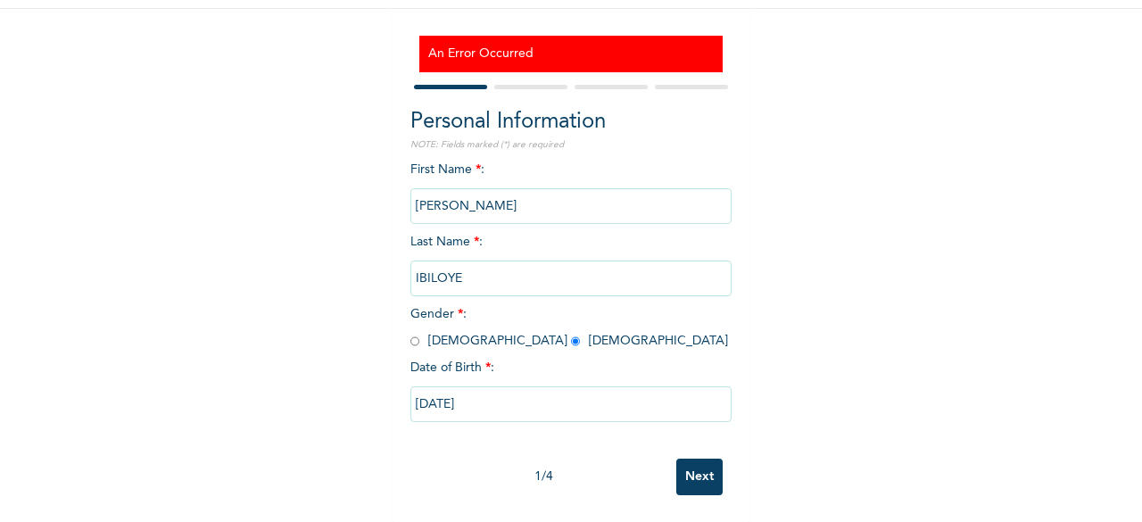
click at [416, 394] on input "09/06/2025" at bounding box center [571, 404] width 321 height 36
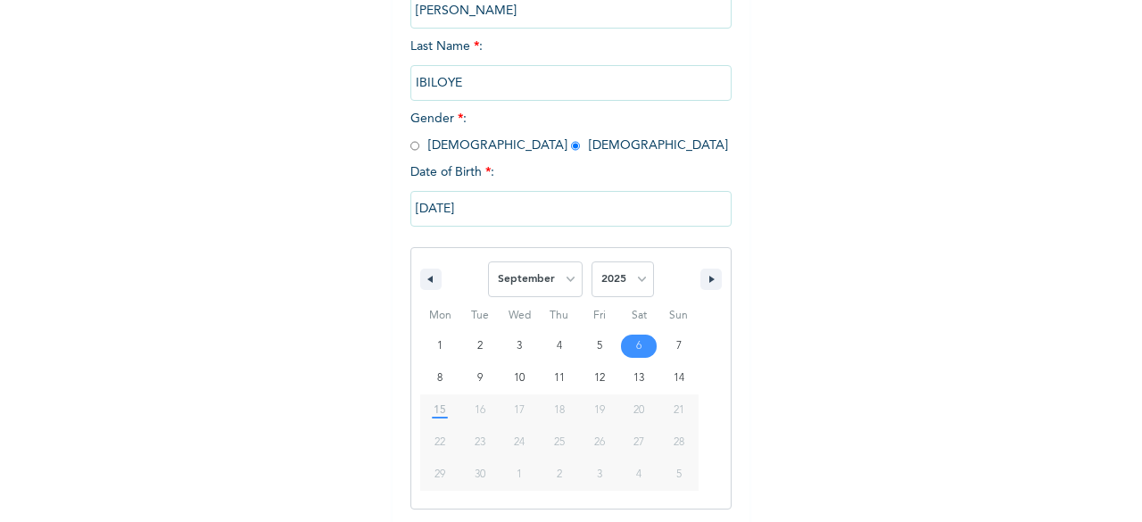
scroll to position [344, 0]
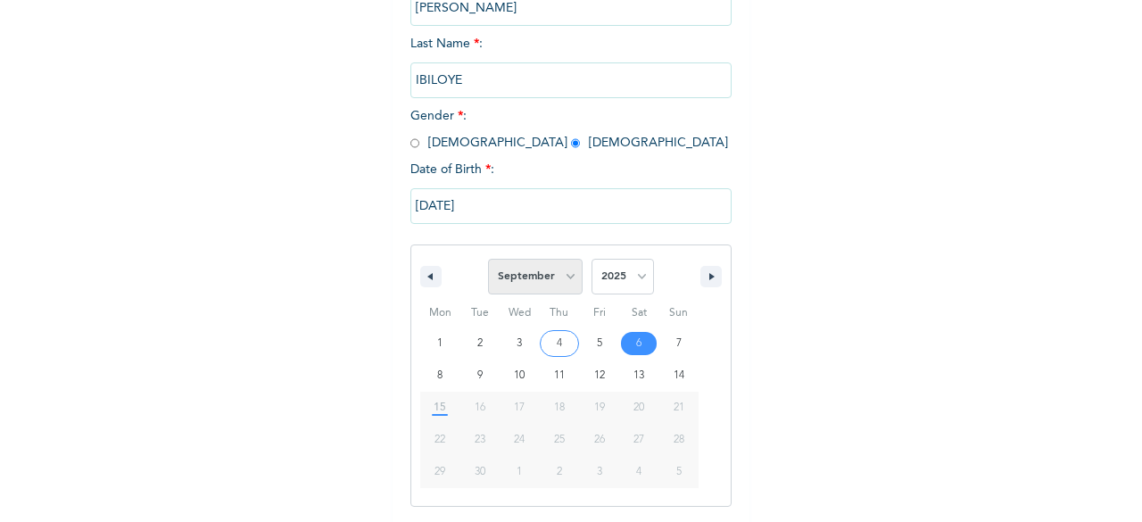
click at [562, 273] on select "January February March April May June July August September October November De…" at bounding box center [535, 277] width 95 height 36
select select "5"
click at [488, 261] on select "January February March April May June July August September October November De…" at bounding box center [535, 277] width 95 height 36
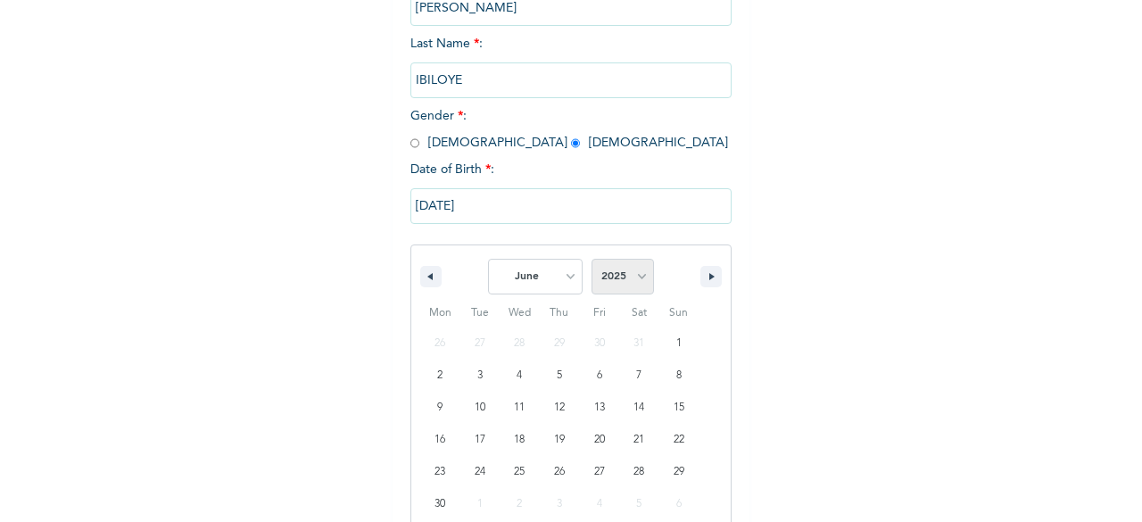
click at [636, 277] on select "2025 2024 2023 2022 2021 2020 2019 2018 2017 2016 2015 2014 2013 2012 2011 2010…" at bounding box center [623, 277] width 62 height 36
select select "1989"
click at [592, 261] on select "2025 2024 2023 2022 2021 2020 2019 2018 2017 2016 2015 2014 2013 2012 2011 2010…" at bounding box center [623, 277] width 62 height 36
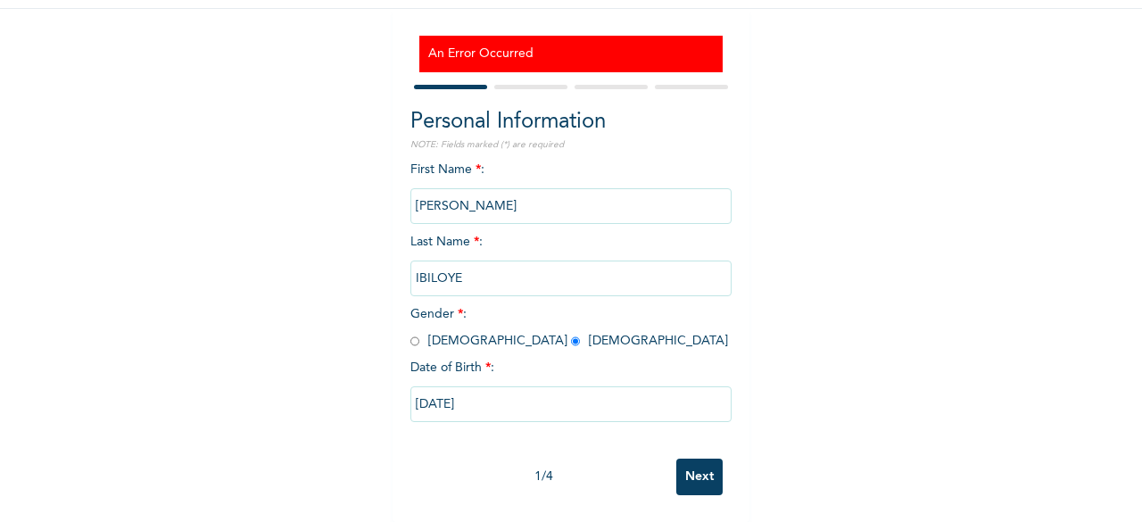
scroll to position [162, 0]
click at [749, 333] on div "Enrollee Sign-Up Form An Error Occurred Personal Information NOTE: Fields marke…" at bounding box center [571, 188] width 1142 height 668
click at [693, 467] on input "Next" at bounding box center [699, 477] width 46 height 37
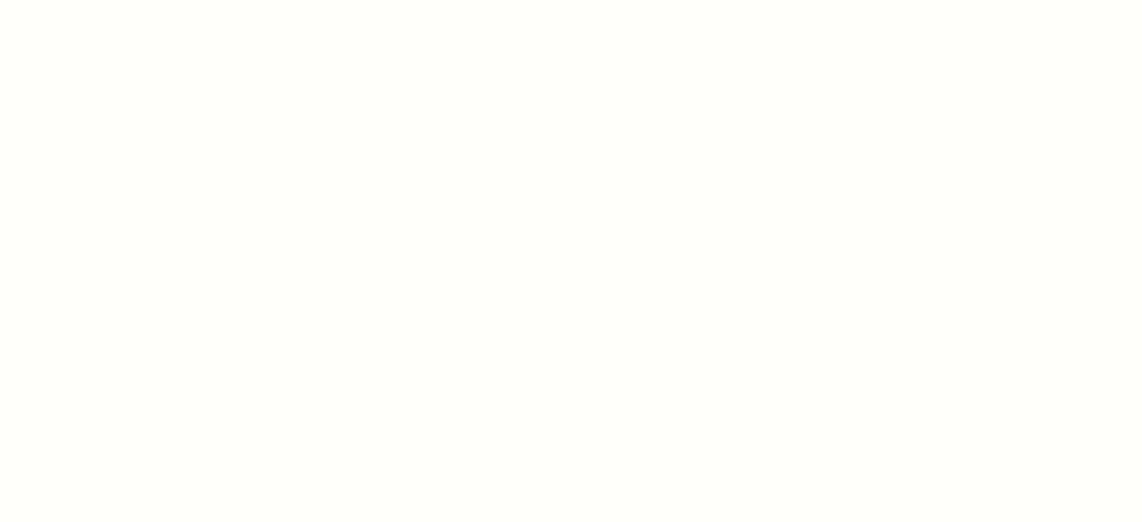
click at [1129, 488] on div at bounding box center [571, 261] width 1142 height 522
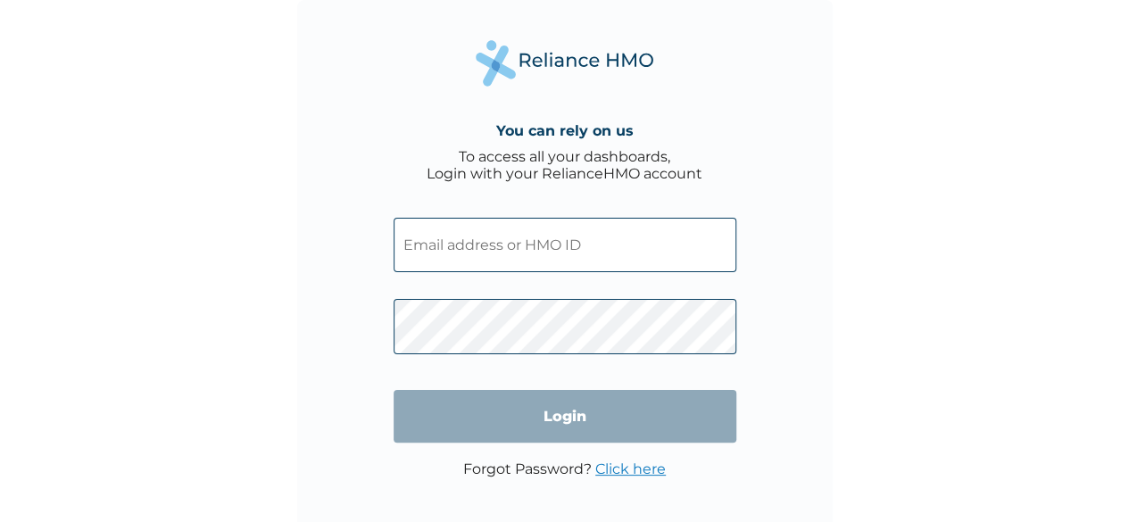
click at [586, 253] on input "text" at bounding box center [565, 245] width 343 height 54
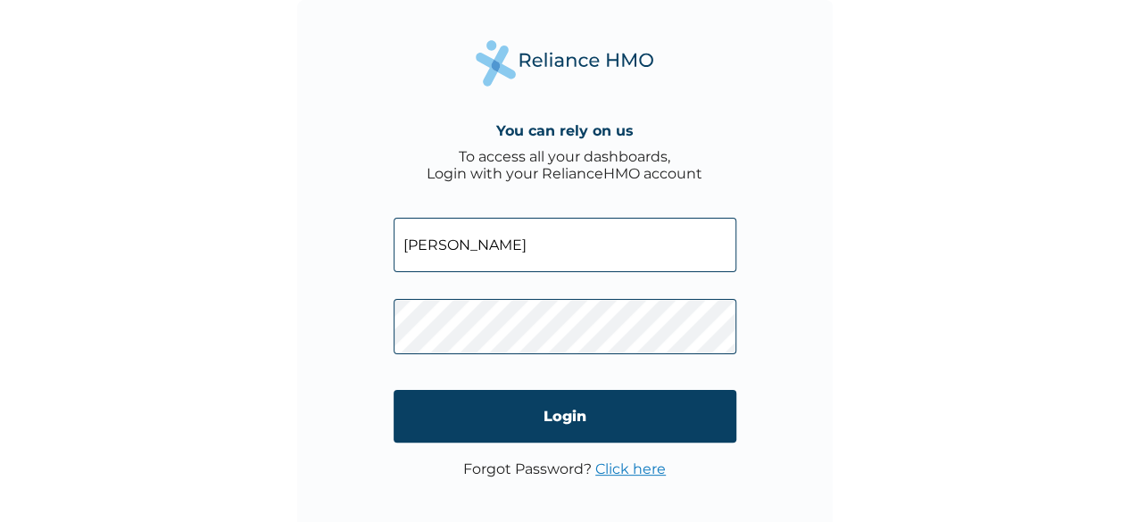
click at [449, 252] on input "[PERSON_NAME]" at bounding box center [565, 245] width 343 height 54
click at [449, 252] on input "julianaibiloye" at bounding box center [565, 245] width 343 height 54
click at [504, 243] on input "julianaibiloye" at bounding box center [565, 245] width 343 height 54
type input "julianaibiloye@gmail.com"
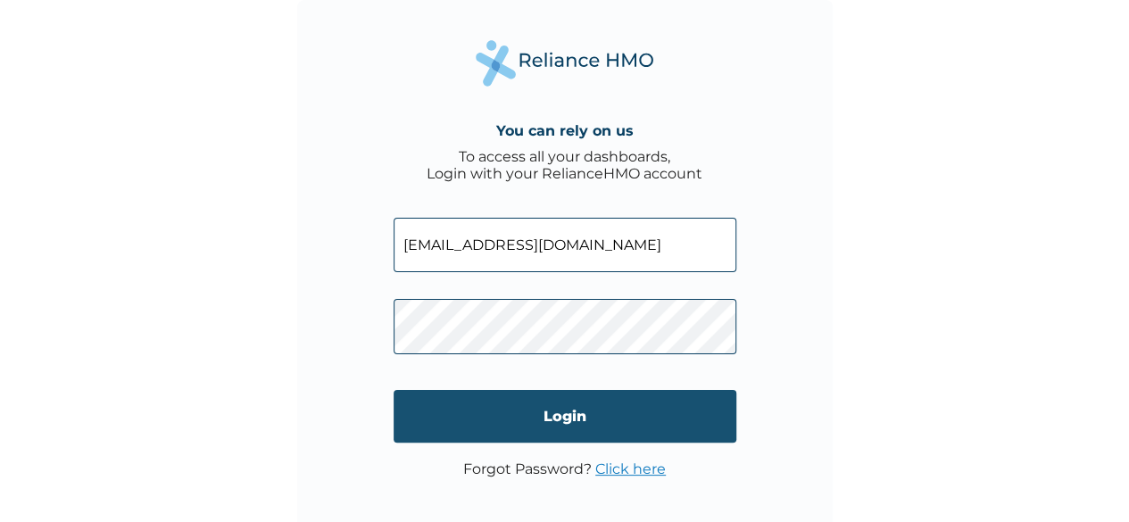
click at [545, 414] on input "Login" at bounding box center [565, 416] width 343 height 53
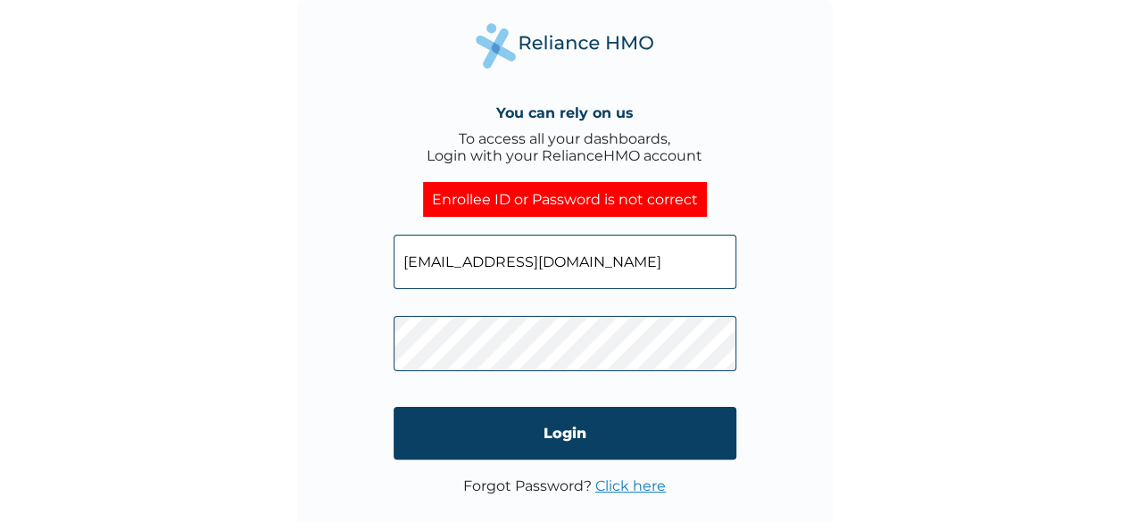
click at [1028, 458] on div "You can rely on us To access all your dashboards, Login with your RelianceHMO a…" at bounding box center [564, 261] width 1129 height 522
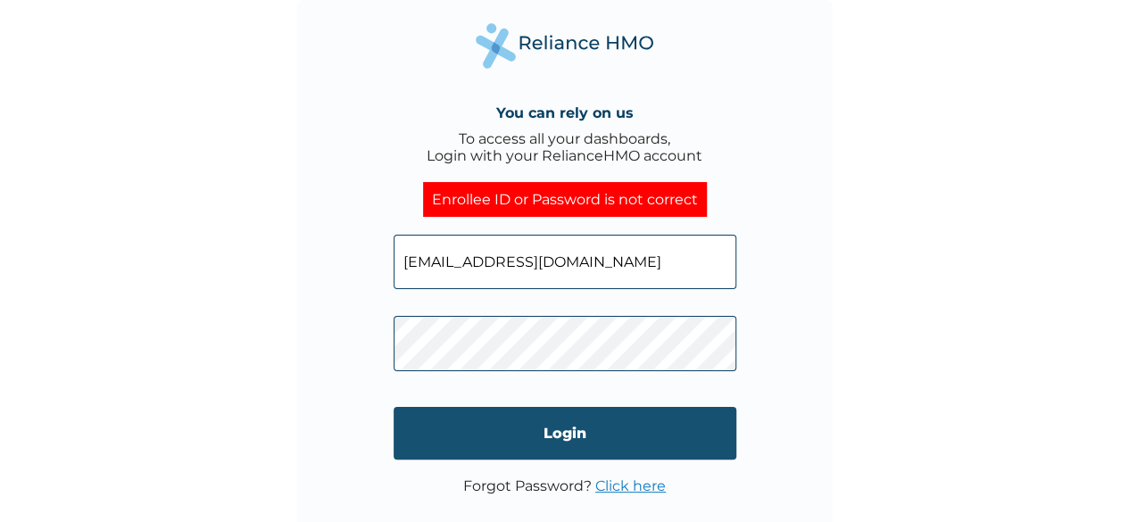
click at [491, 427] on input "Login" at bounding box center [565, 433] width 343 height 53
click at [619, 437] on input "Login" at bounding box center [565, 433] width 343 height 53
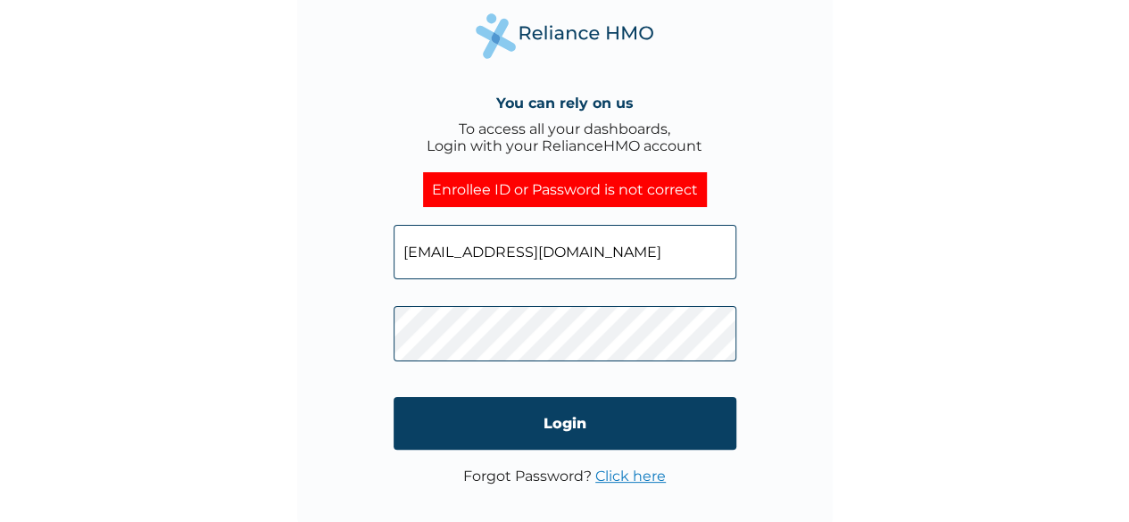
scroll to position [12, 0]
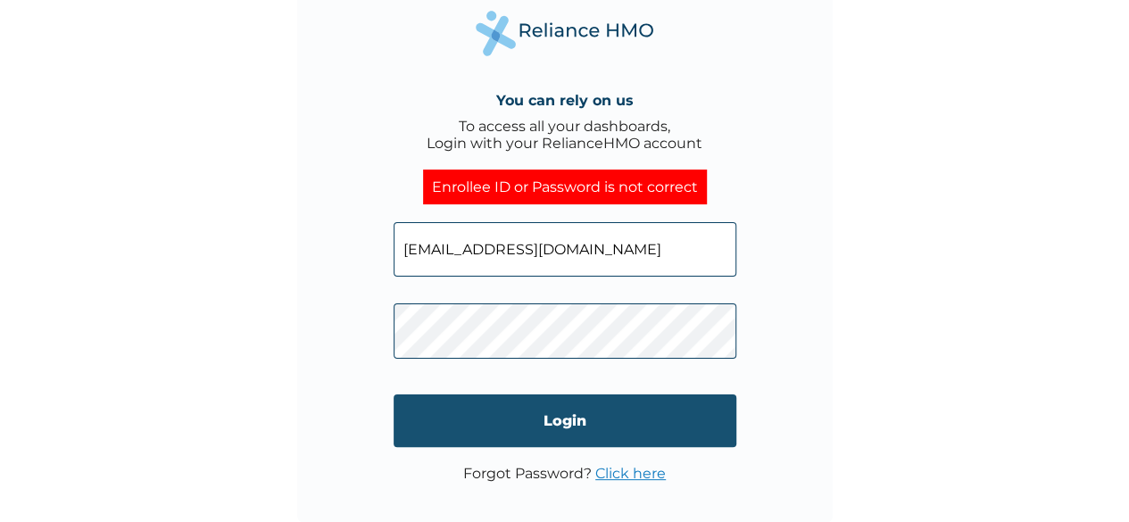
click at [524, 433] on input "Login" at bounding box center [565, 420] width 343 height 53
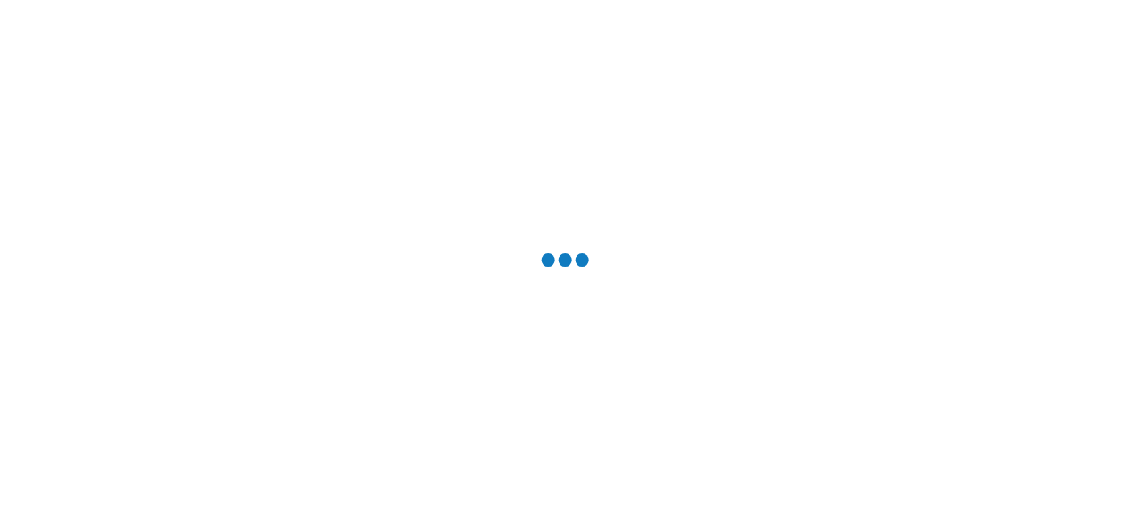
scroll to position [0, 0]
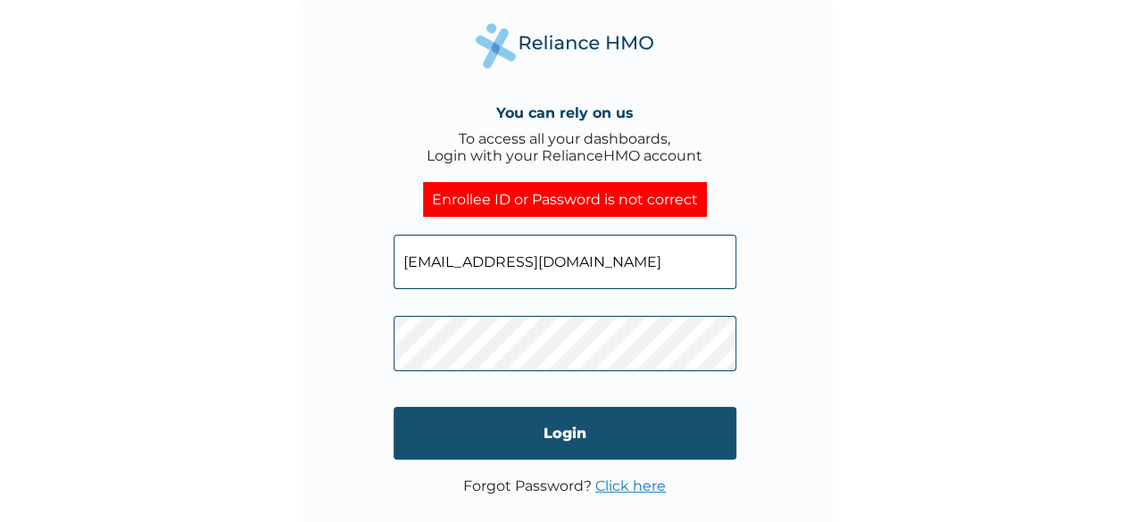
click at [502, 424] on input "Login" at bounding box center [565, 433] width 343 height 53
